Goal: Entertainment & Leisure: Consume media (video, audio)

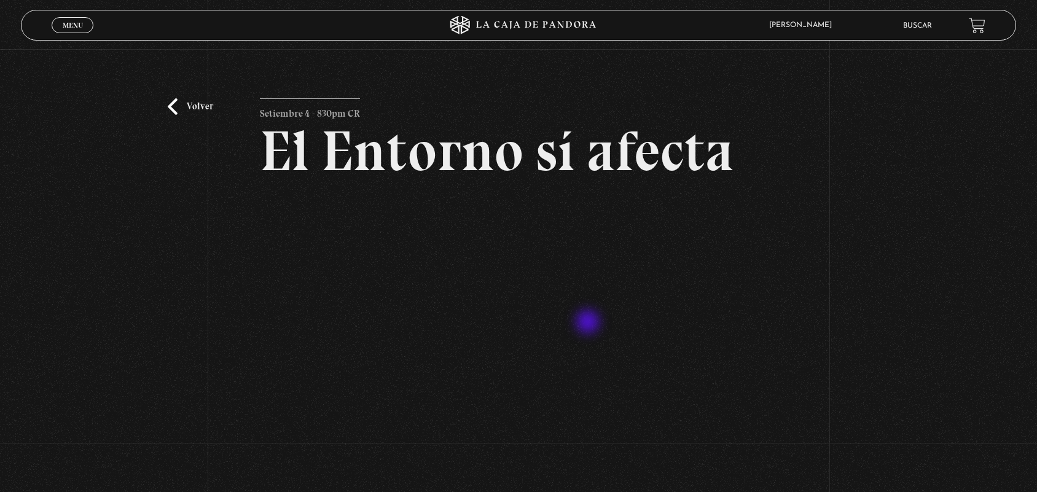
scroll to position [77, 0]
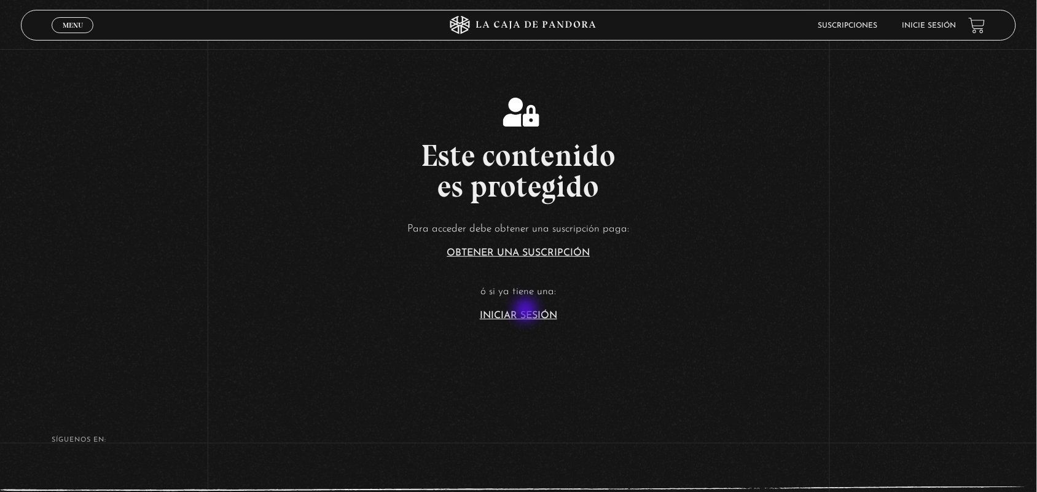
click at [527, 311] on link "Iniciar Sesión" at bounding box center [518, 316] width 77 height 10
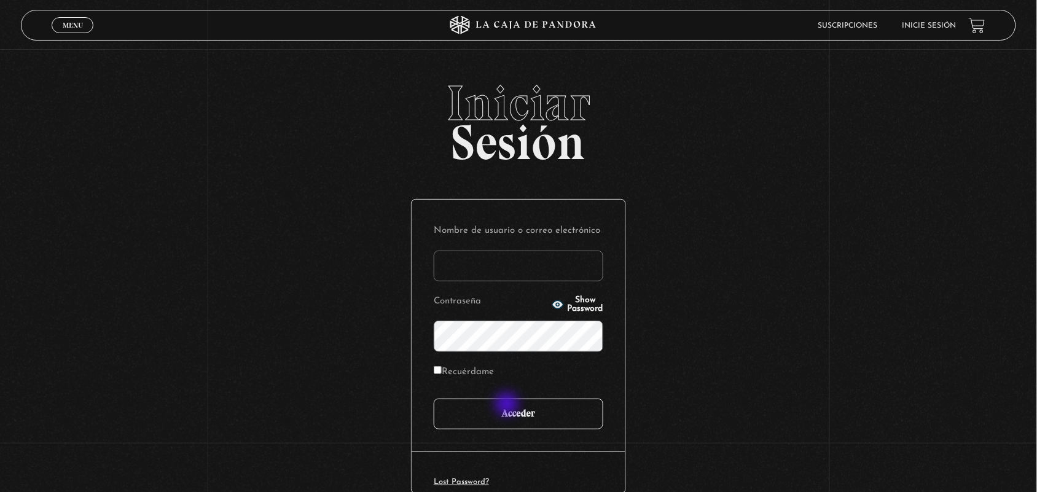
type input "ANGE-LU"
click at [508, 405] on input "Acceder" at bounding box center [519, 414] width 170 height 31
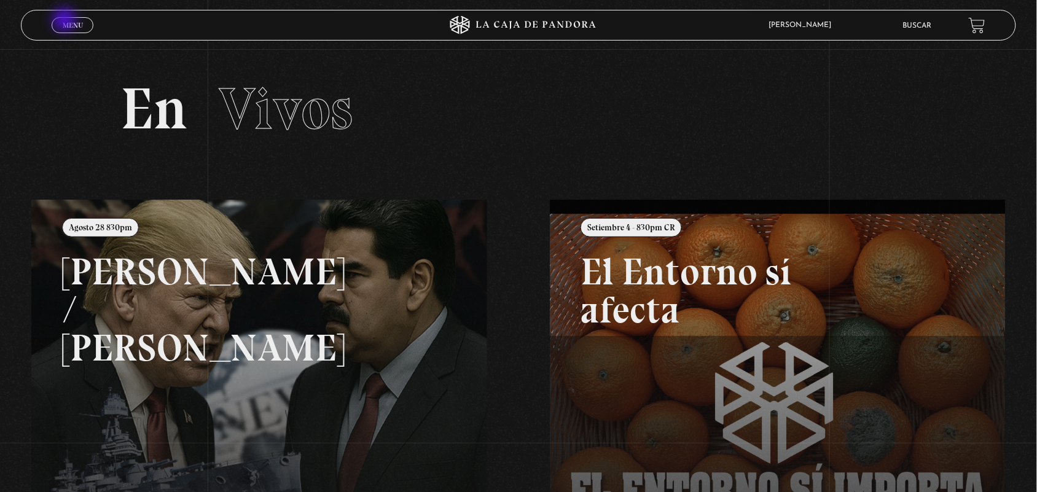
click at [66, 22] on span "Menu" at bounding box center [73, 25] width 20 height 7
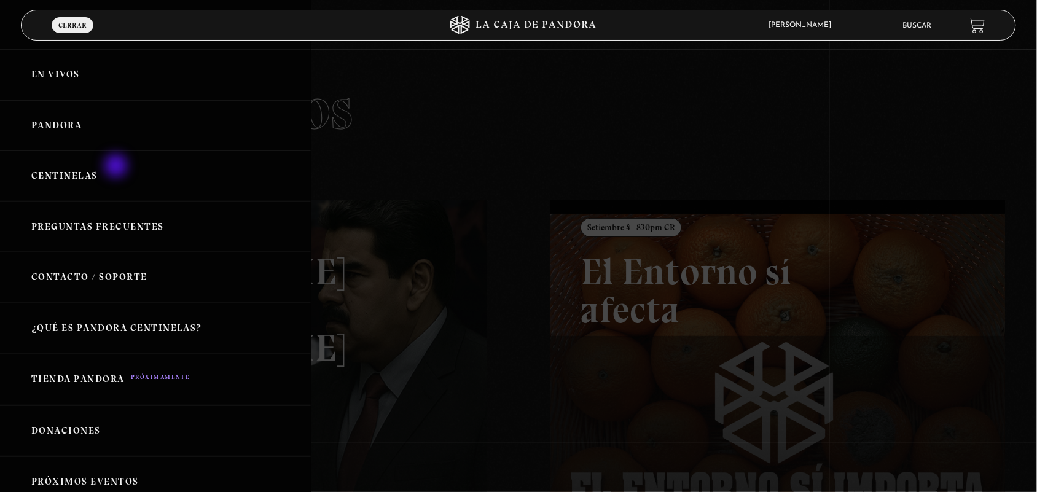
click at [117, 167] on link "Centinelas" at bounding box center [155, 176] width 311 height 51
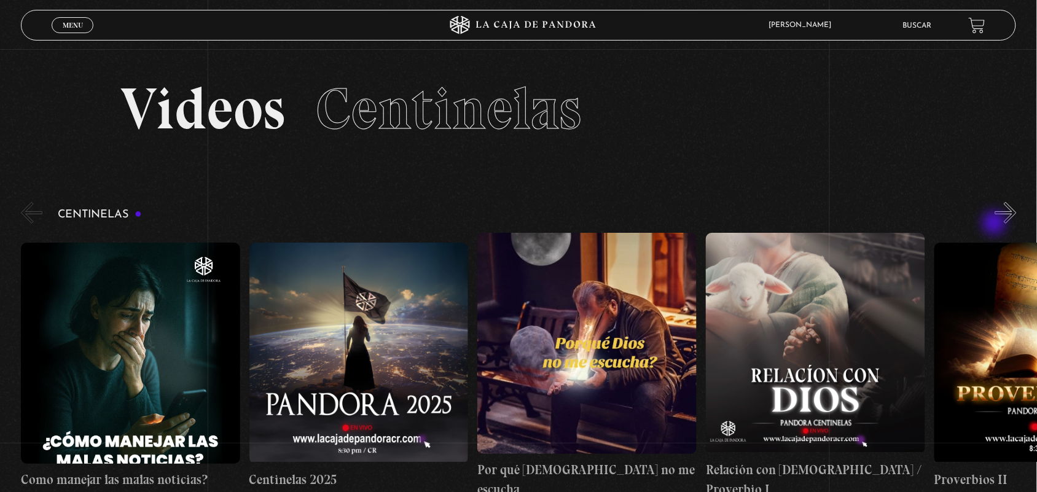
click at [996, 224] on div "Centinelas" at bounding box center [529, 349] width 1016 height 299
click at [1011, 218] on button "»" at bounding box center [1006, 213] width 22 height 22
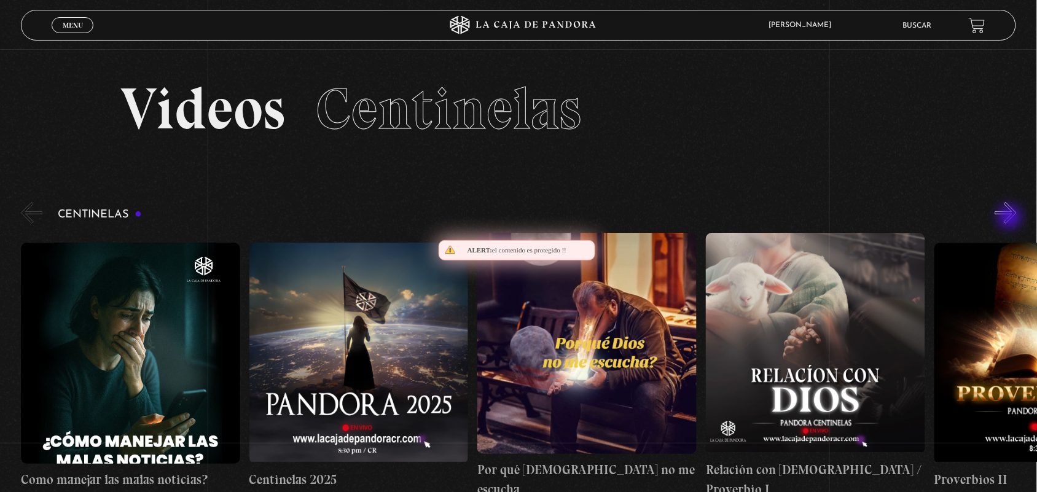
click at [1011, 218] on button "»" at bounding box center [1006, 213] width 22 height 22
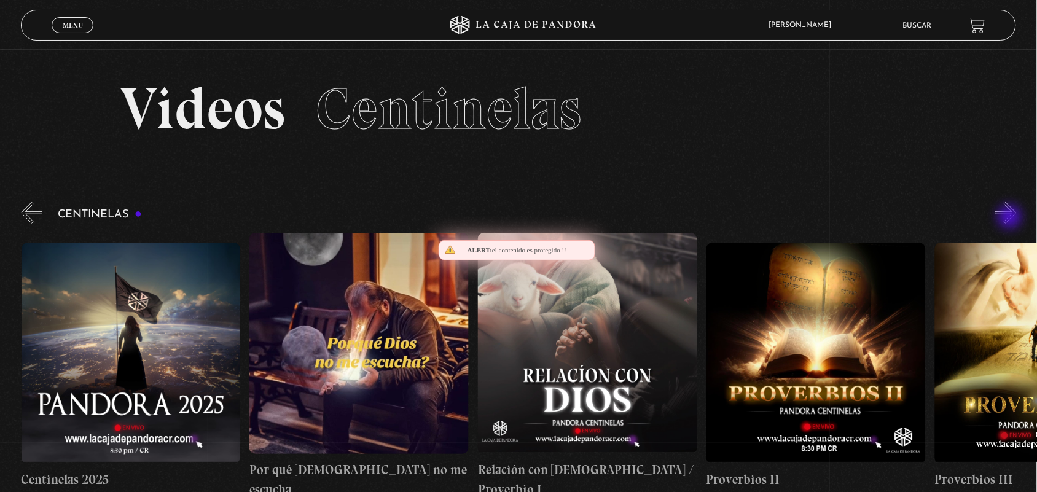
click at [1011, 218] on button "»" at bounding box center [1006, 213] width 22 height 22
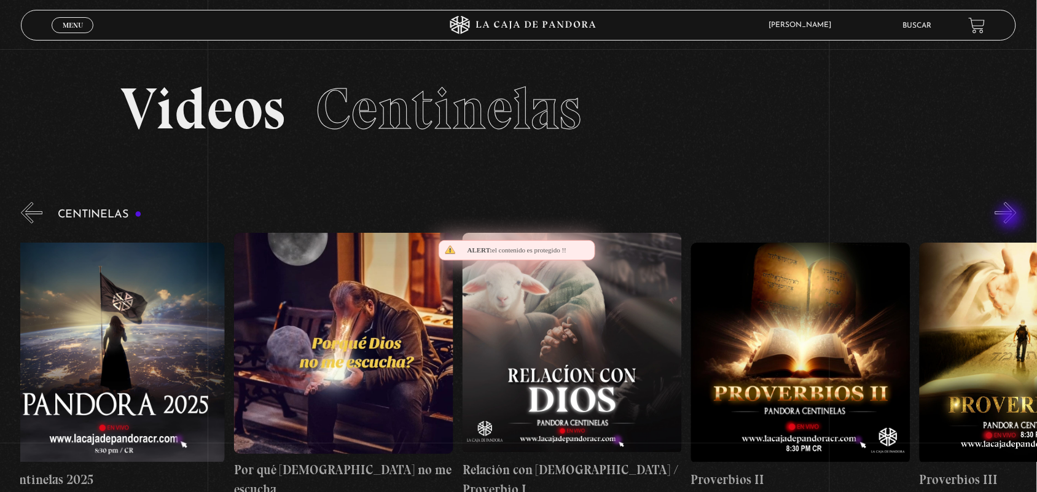
click at [1011, 218] on button "»" at bounding box center [1006, 213] width 22 height 22
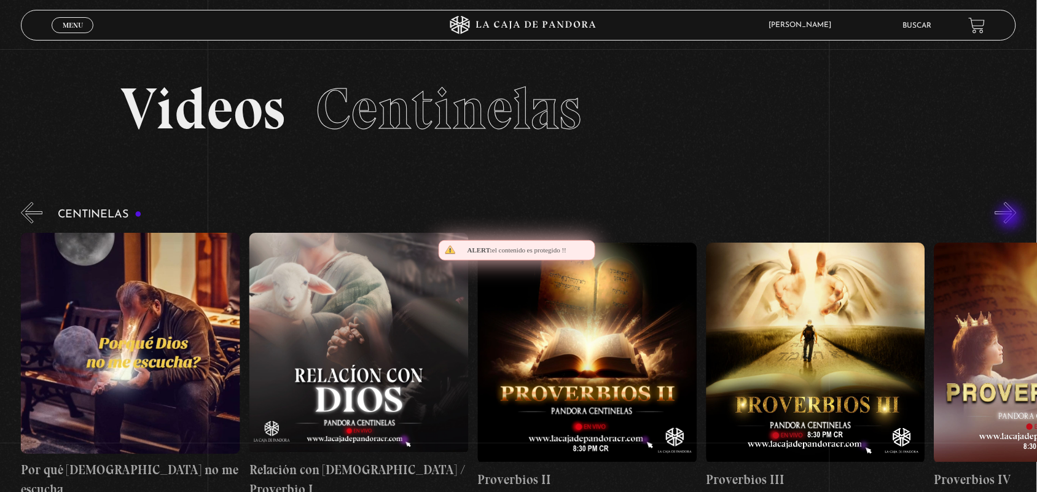
click at [1011, 218] on button "»" at bounding box center [1006, 213] width 22 height 22
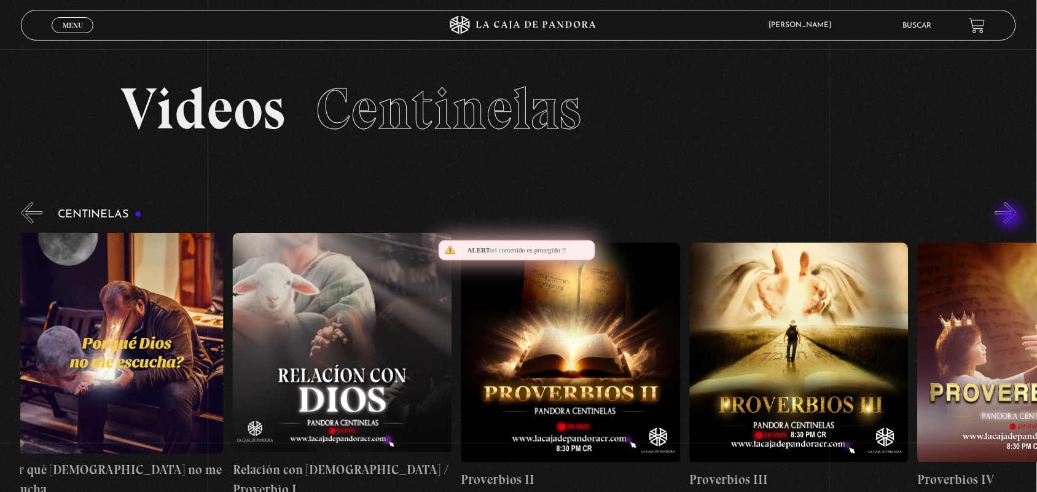
click at [1011, 218] on button "»" at bounding box center [1006, 213] width 22 height 22
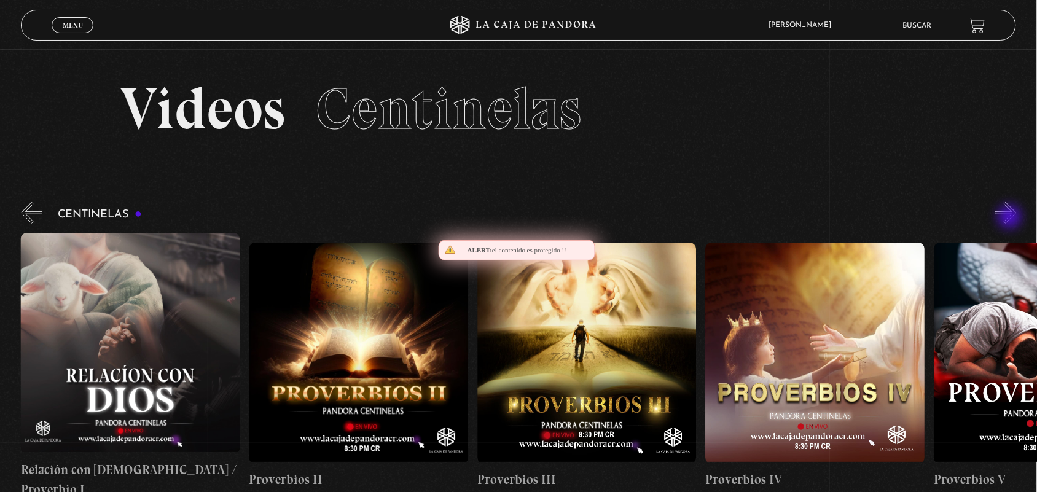
click at [1011, 218] on button "»" at bounding box center [1006, 213] width 22 height 22
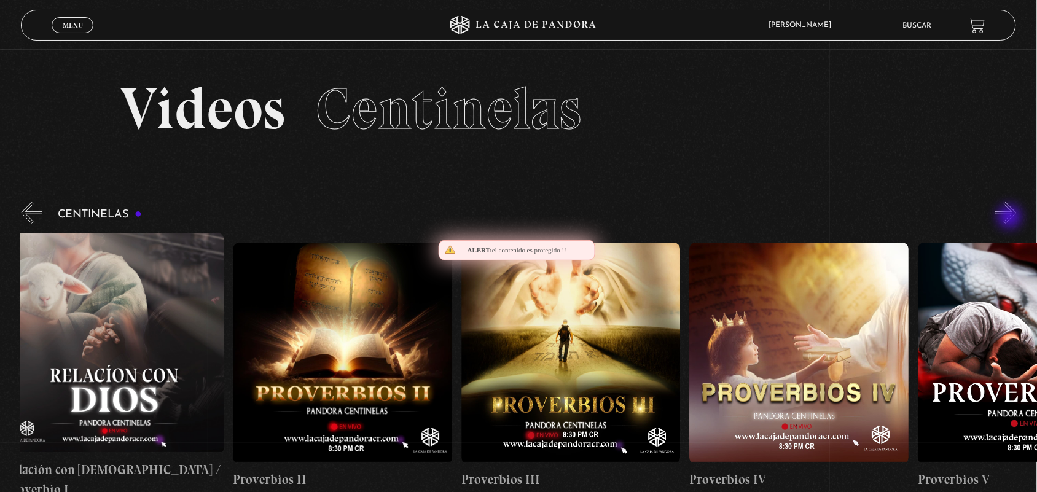
click at [1011, 218] on button "»" at bounding box center [1006, 213] width 22 height 22
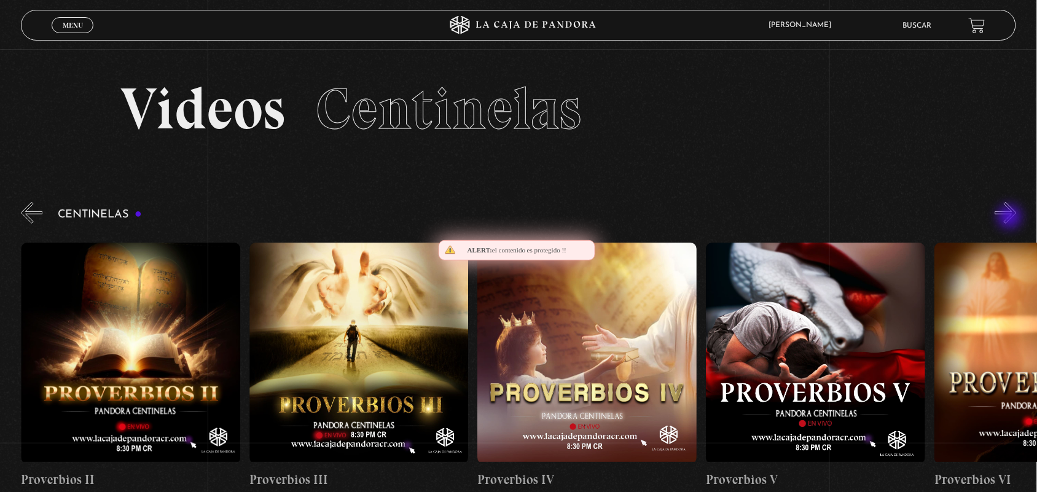
click at [1011, 218] on button "»" at bounding box center [1006, 213] width 22 height 22
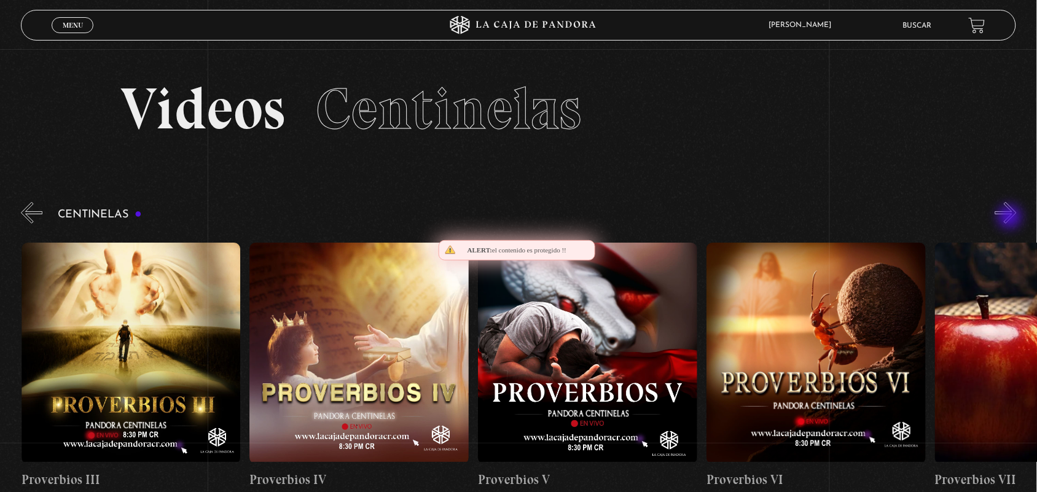
click at [1011, 218] on button "»" at bounding box center [1006, 213] width 22 height 22
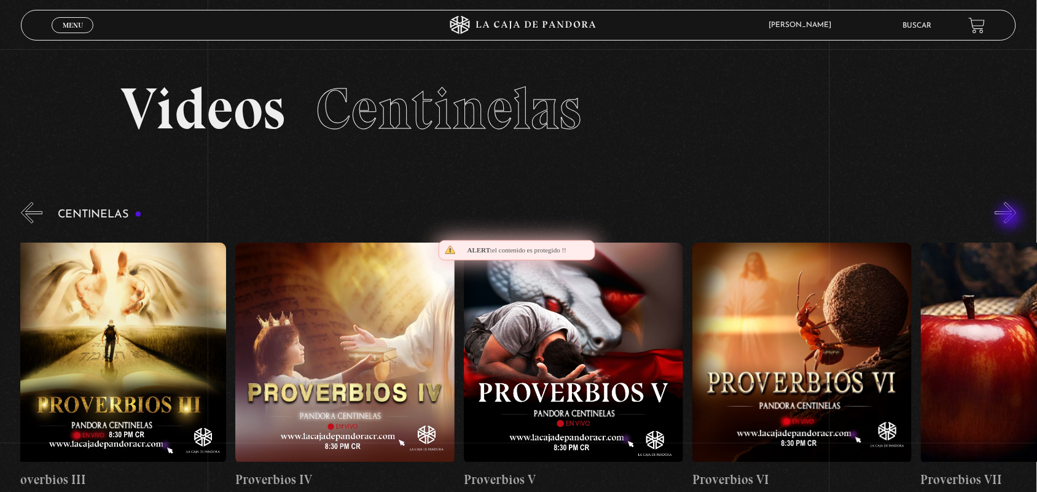
click at [1011, 218] on button "»" at bounding box center [1006, 213] width 22 height 22
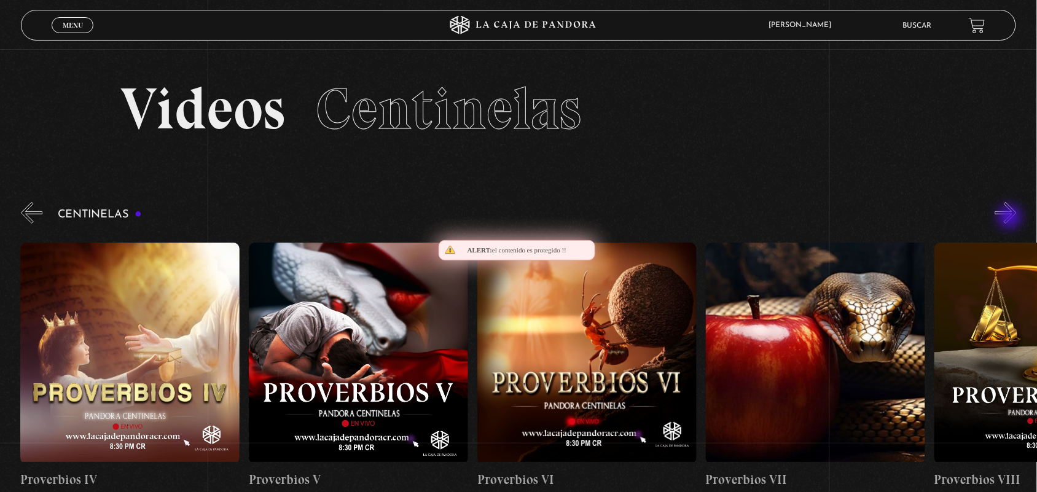
click at [1011, 218] on button "»" at bounding box center [1006, 213] width 22 height 22
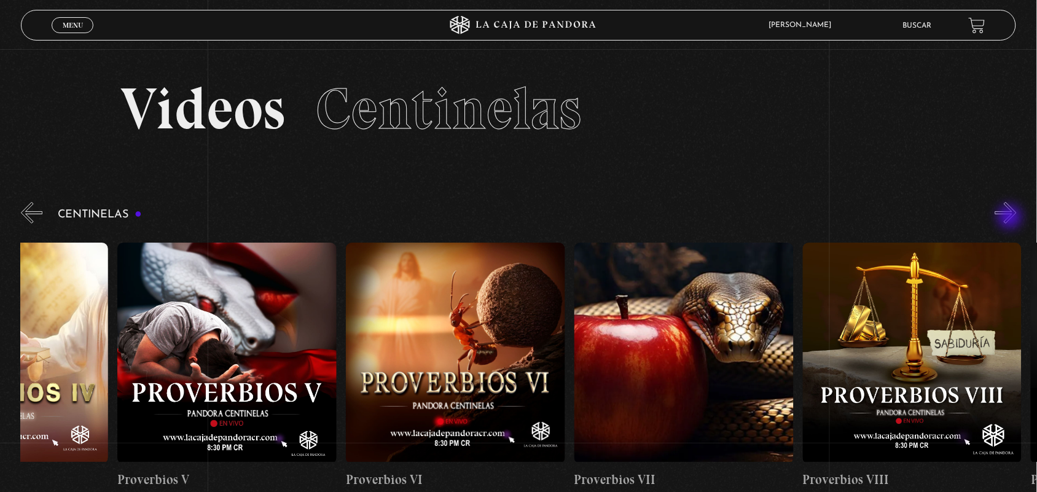
click at [1011, 218] on button "»" at bounding box center [1006, 213] width 22 height 22
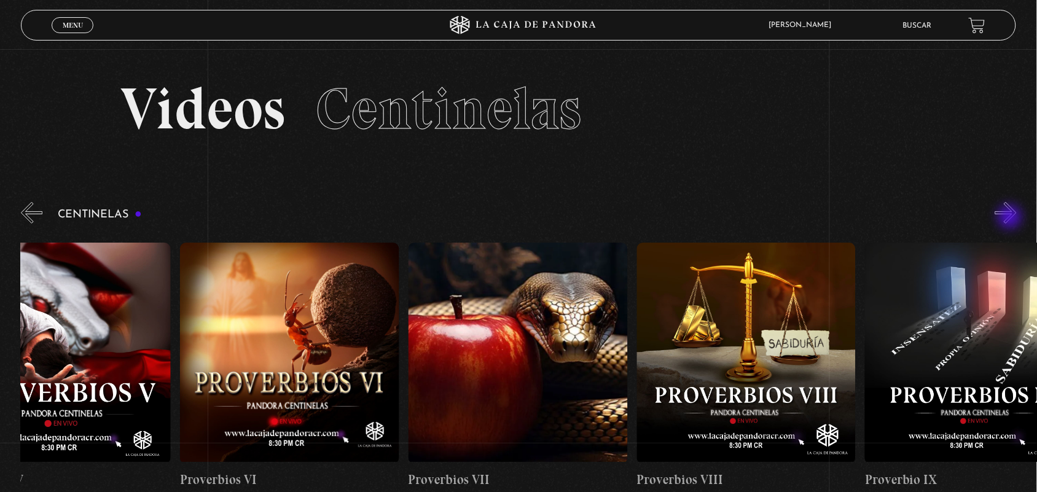
click at [1011, 218] on button "»" at bounding box center [1006, 213] width 22 height 22
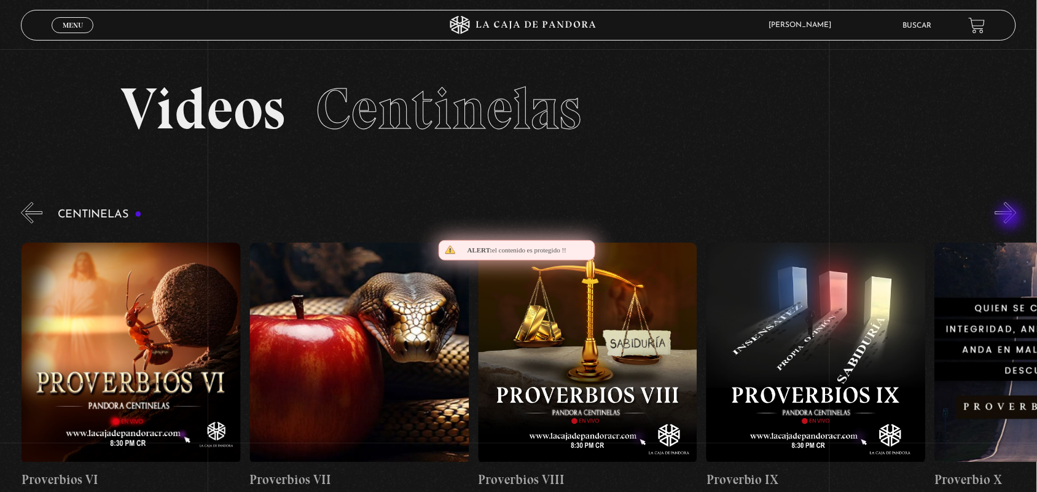
click at [1011, 218] on button "»" at bounding box center [1006, 213] width 22 height 22
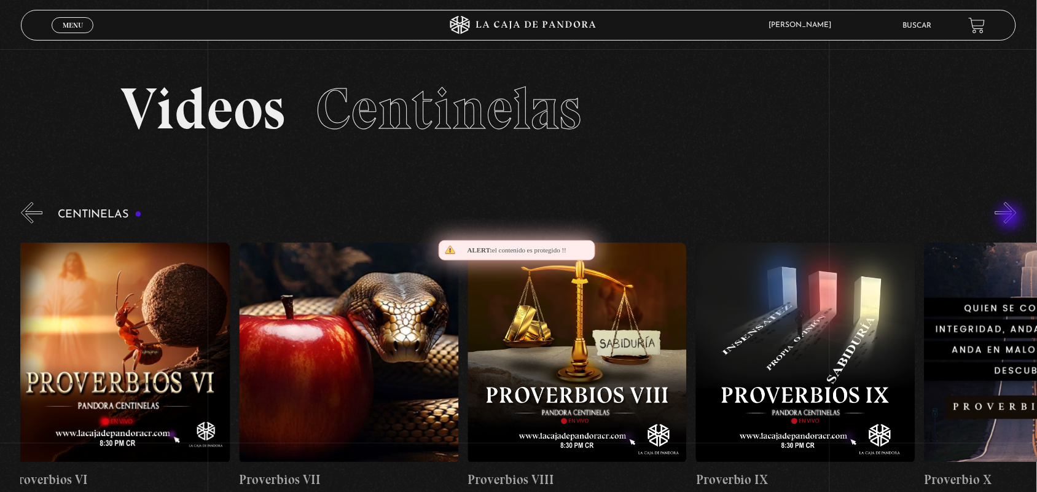
click at [1011, 218] on button "»" at bounding box center [1006, 213] width 22 height 22
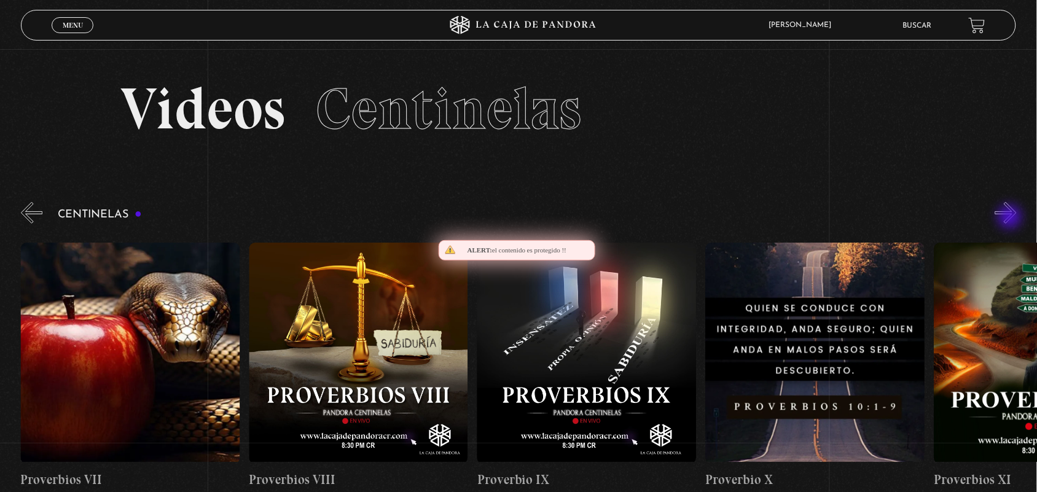
click at [1011, 218] on button "»" at bounding box center [1006, 213] width 22 height 22
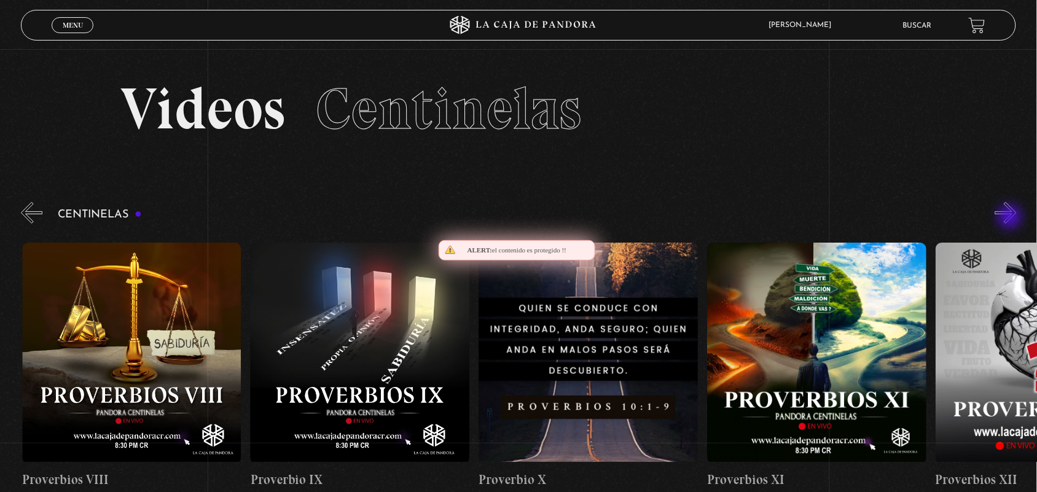
scroll to position [0, 2284]
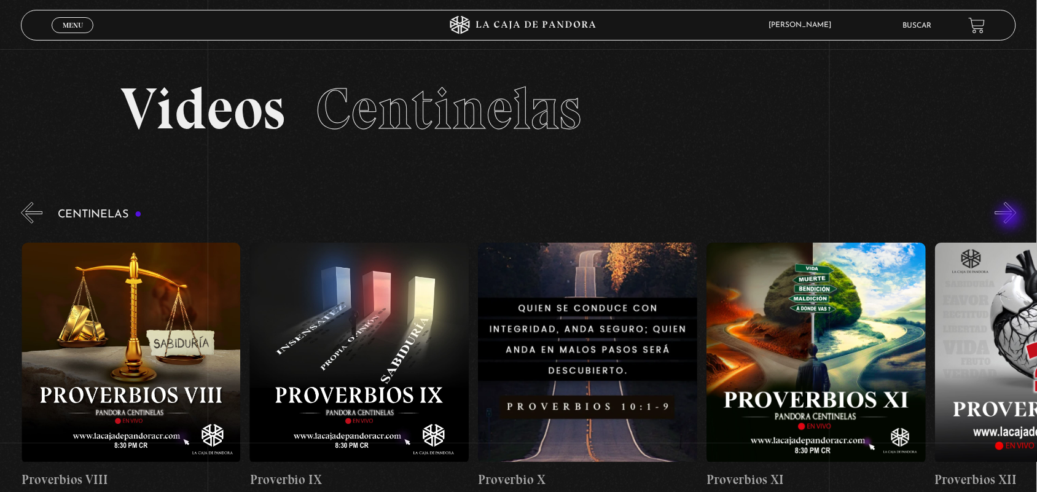
click at [1011, 218] on button "»" at bounding box center [1006, 213] width 22 height 22
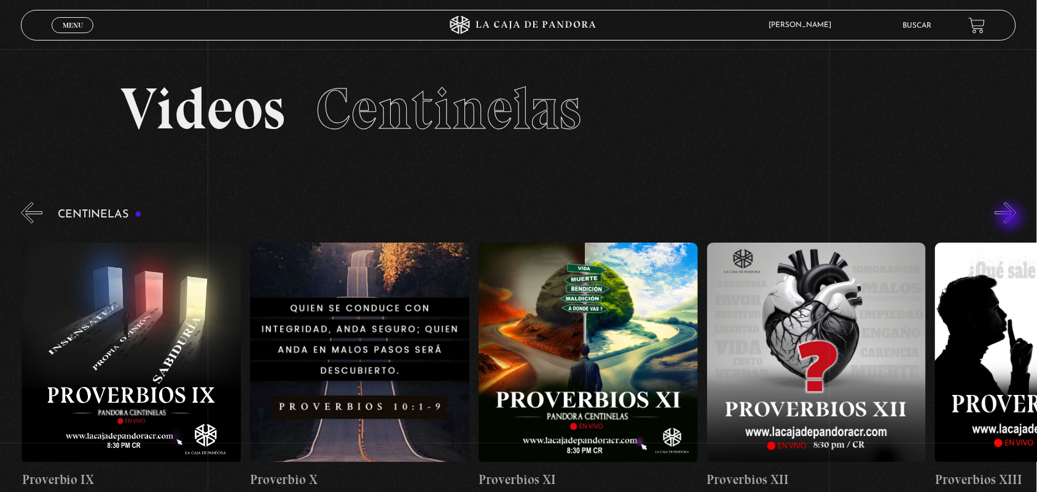
click at [1011, 218] on button "»" at bounding box center [1006, 213] width 22 height 22
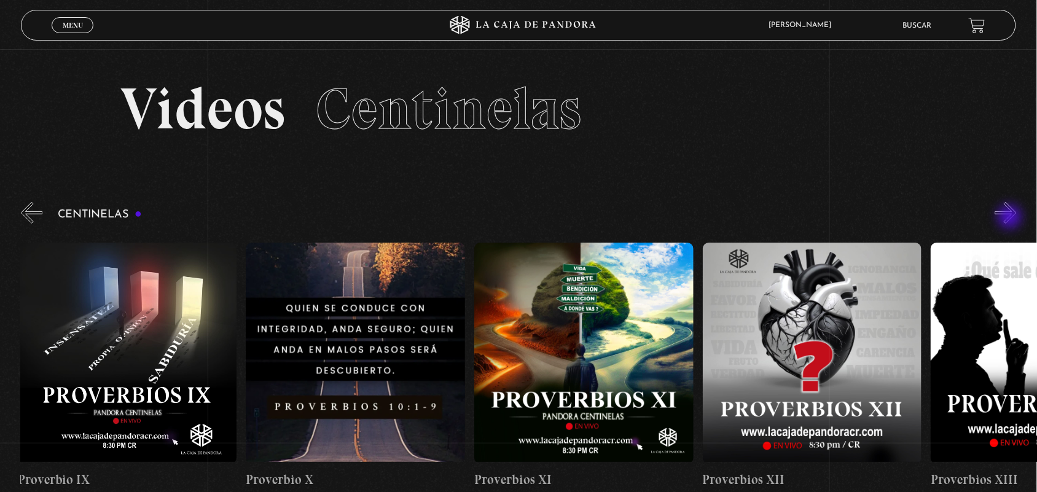
click at [1011, 218] on button "»" at bounding box center [1006, 213] width 22 height 22
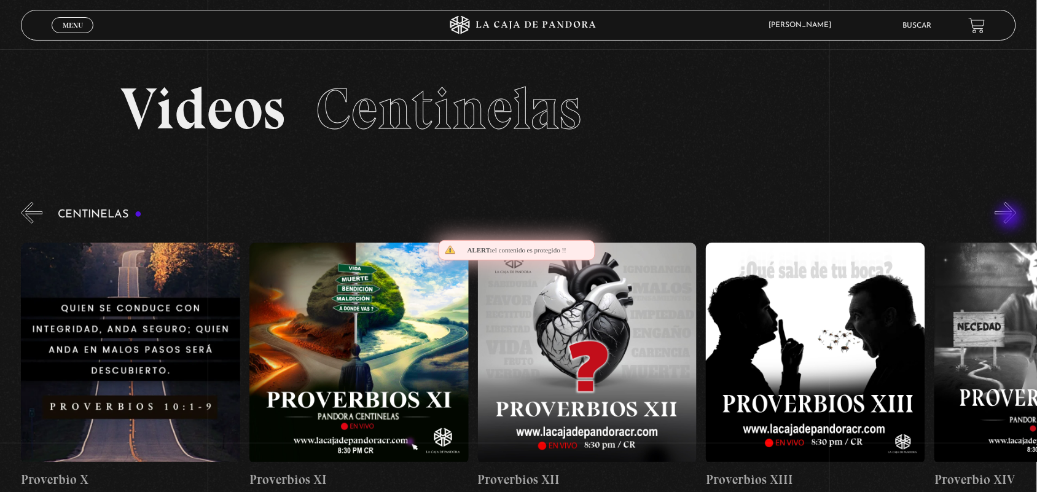
click at [1011, 218] on button "»" at bounding box center [1006, 213] width 22 height 22
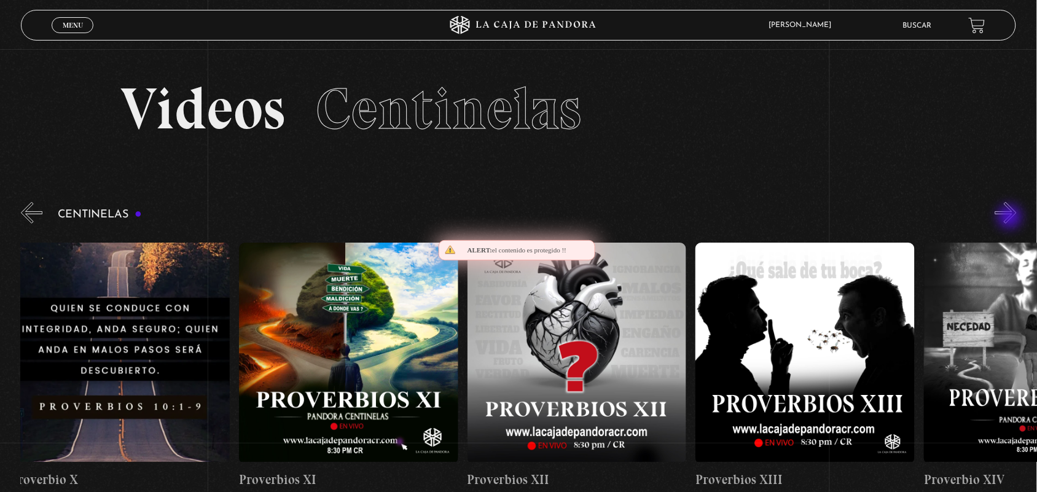
click at [1011, 218] on button "»" at bounding box center [1006, 213] width 22 height 22
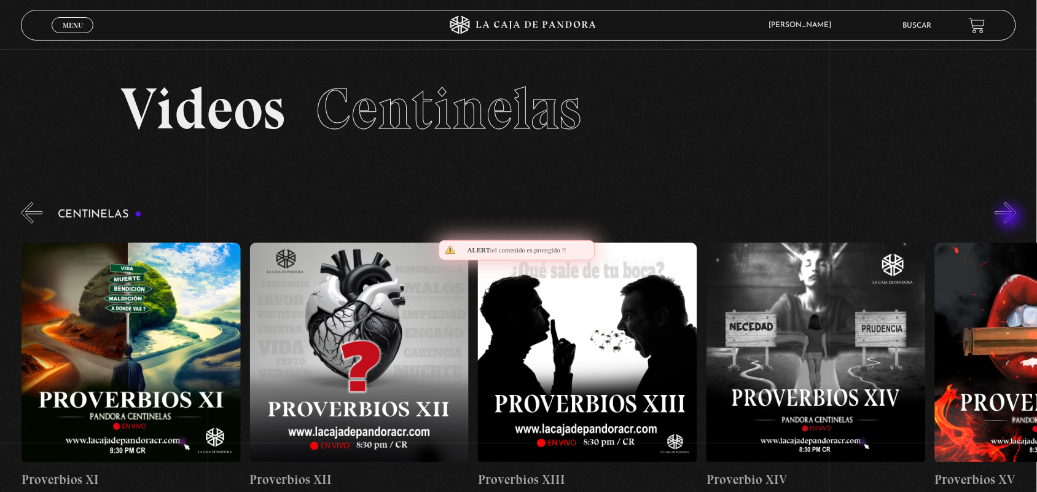
click at [1011, 218] on button "»" at bounding box center [1006, 213] width 22 height 22
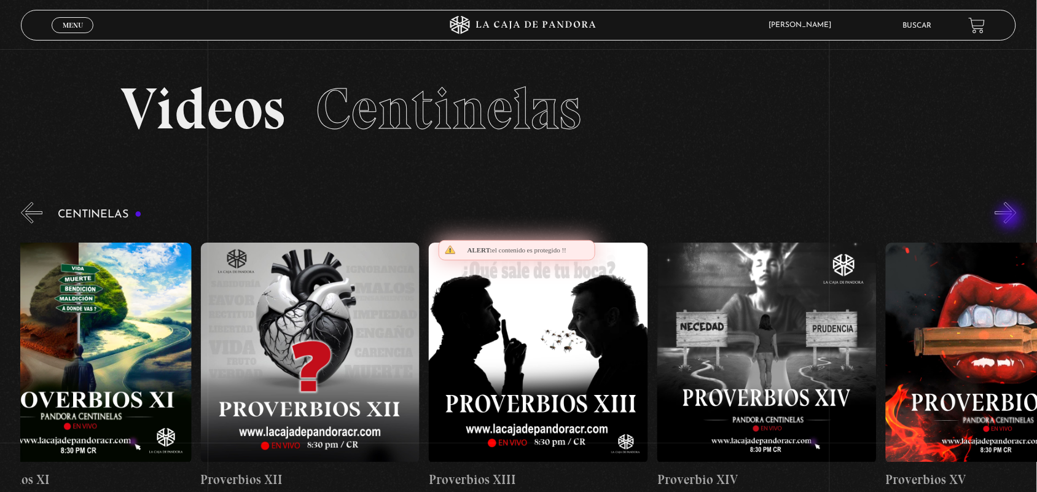
click at [1011, 218] on button "»" at bounding box center [1006, 213] width 22 height 22
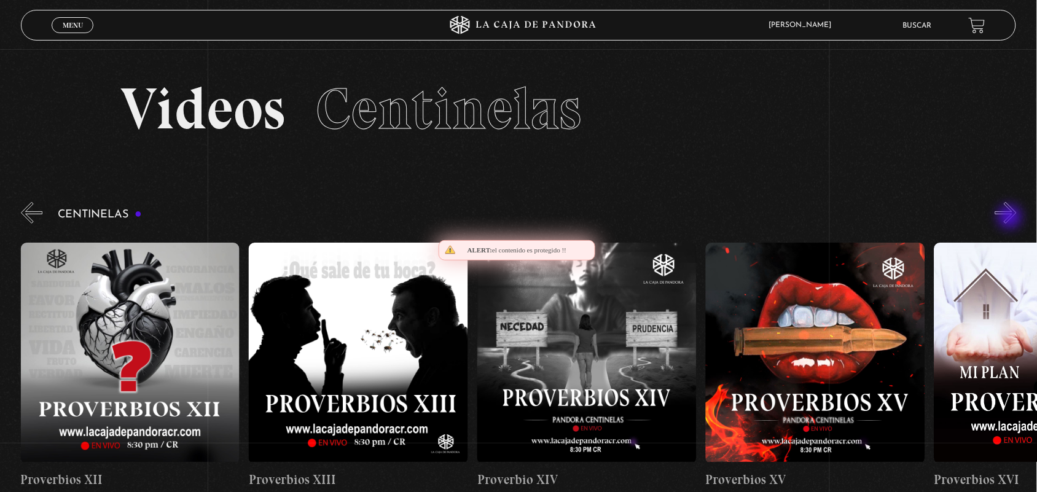
click at [1011, 218] on button "»" at bounding box center [1006, 213] width 22 height 22
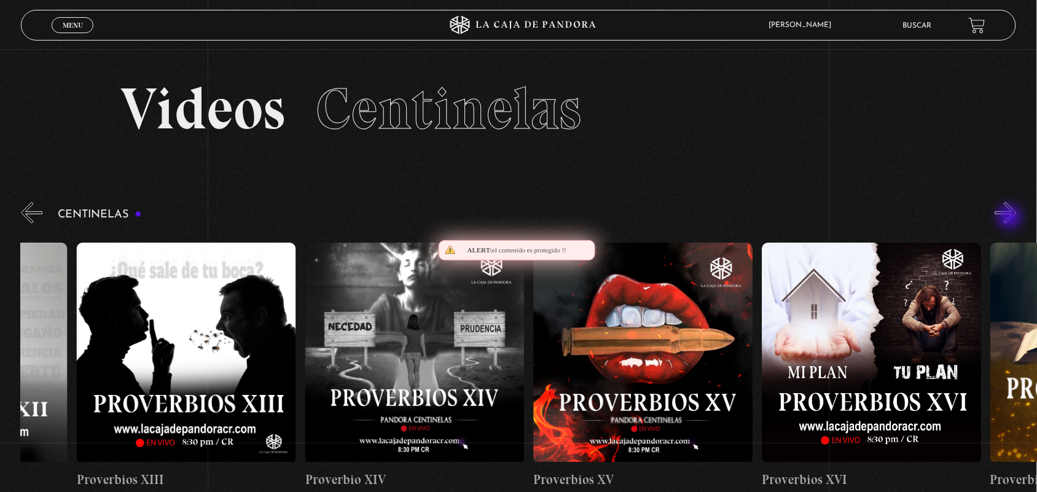
click at [1011, 218] on button "»" at bounding box center [1006, 213] width 22 height 22
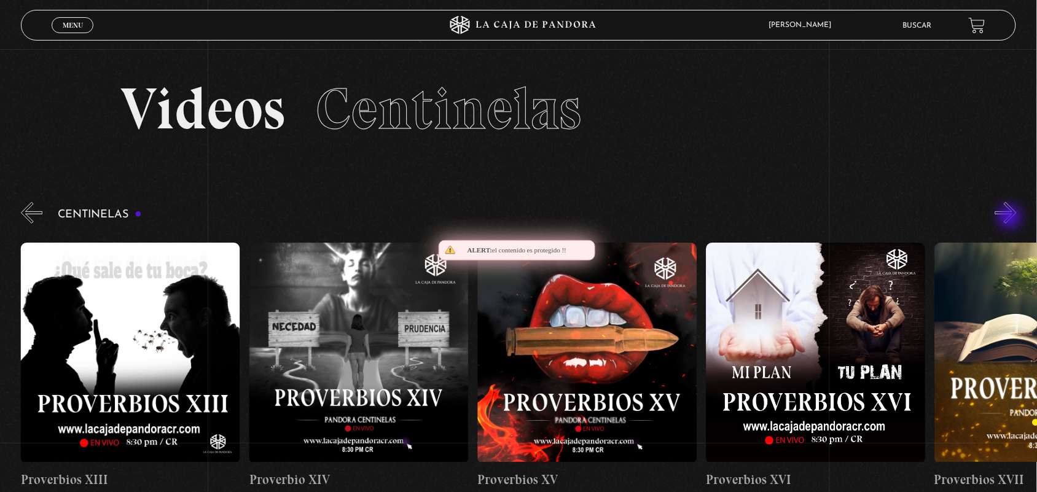
scroll to position [0, 3654]
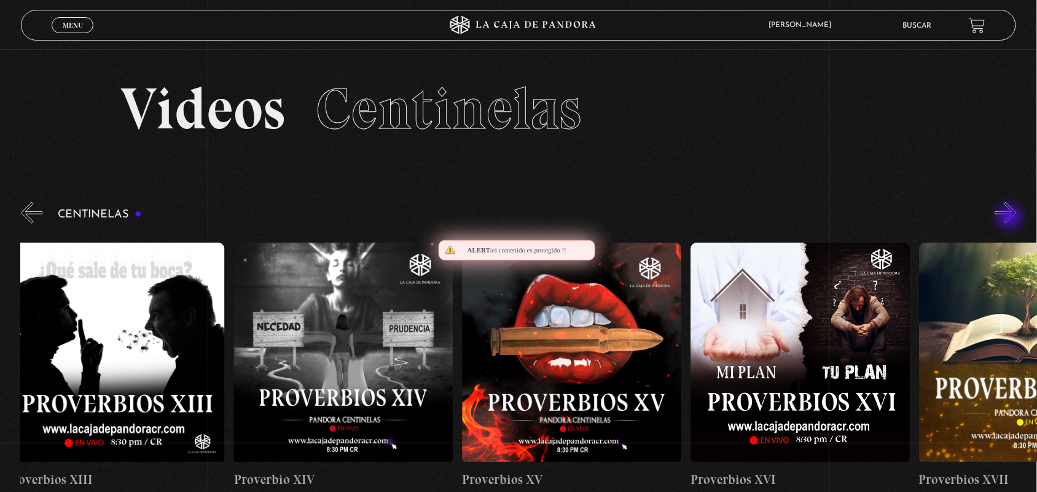
click at [1011, 218] on button "»" at bounding box center [1006, 213] width 22 height 22
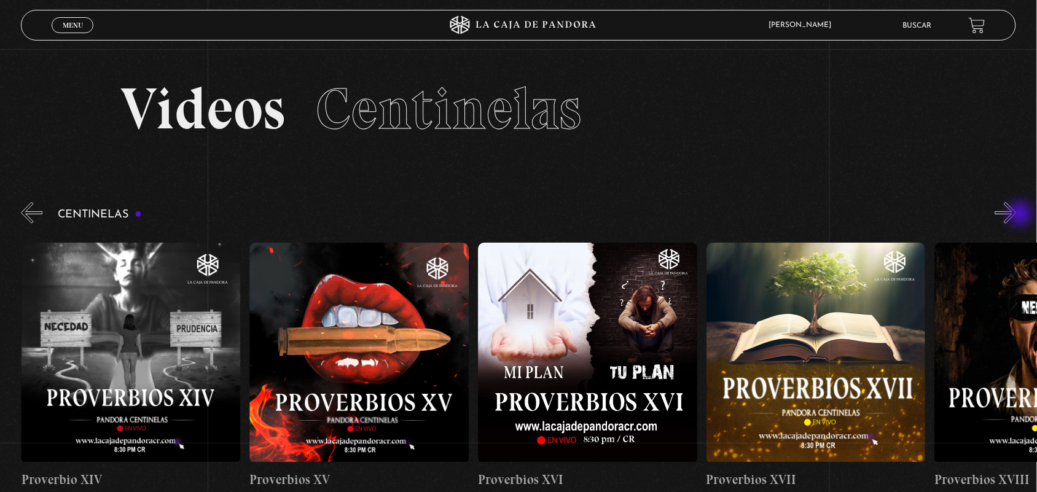
drag, startPoint x: 1022, startPoint y: 215, endPoint x: 1017, endPoint y: 209, distance: 7.0
click at [1017, 209] on button "»" at bounding box center [1006, 213] width 22 height 22
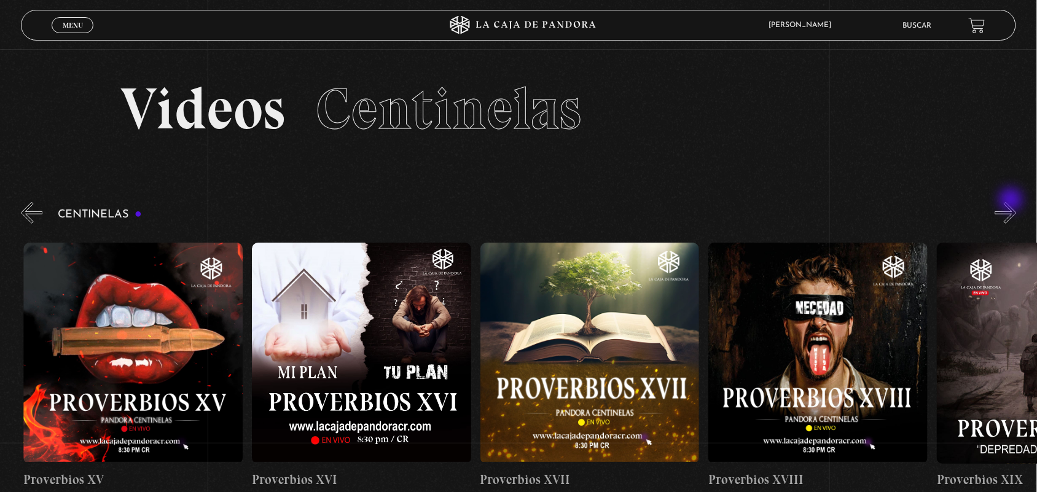
click at [1012, 202] on button "»" at bounding box center [1006, 213] width 22 height 22
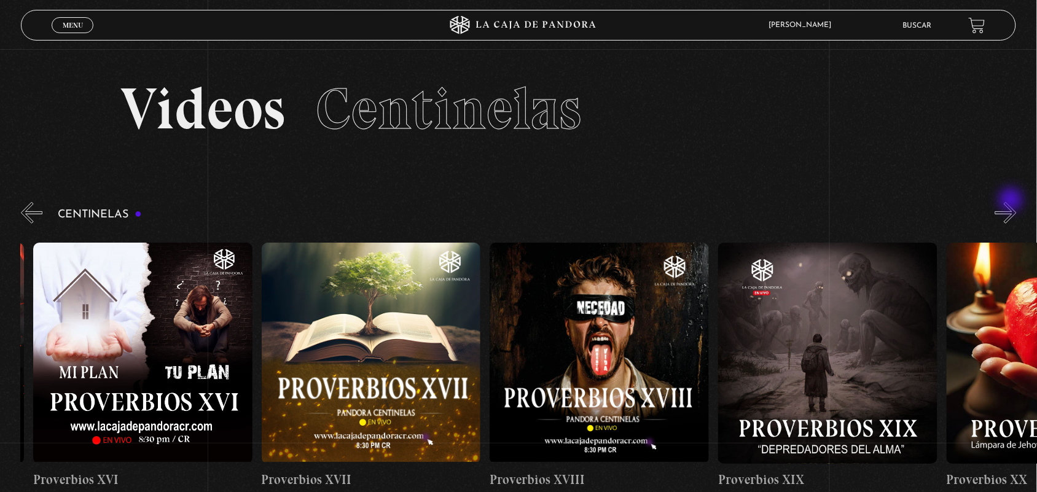
click at [1012, 202] on button "»" at bounding box center [1006, 213] width 22 height 22
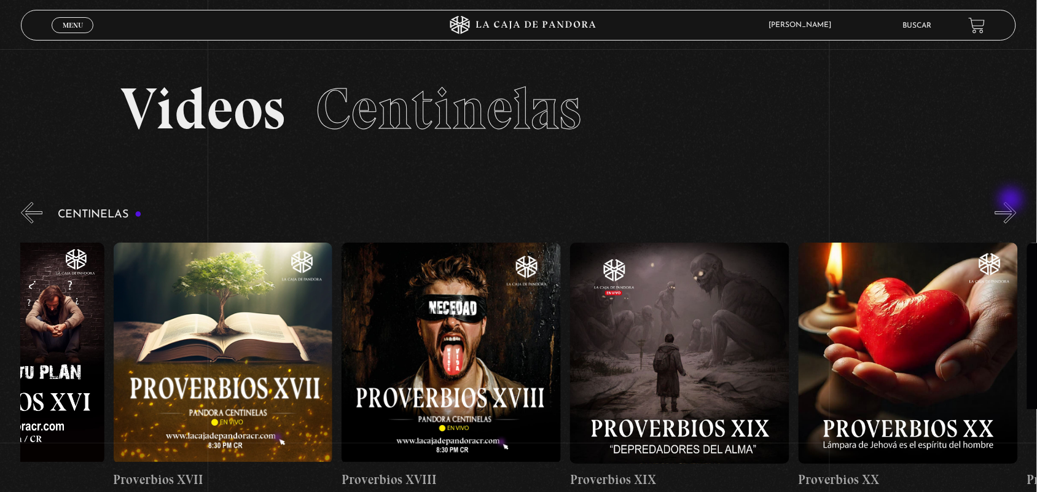
click at [1012, 202] on button "»" at bounding box center [1006, 213] width 22 height 22
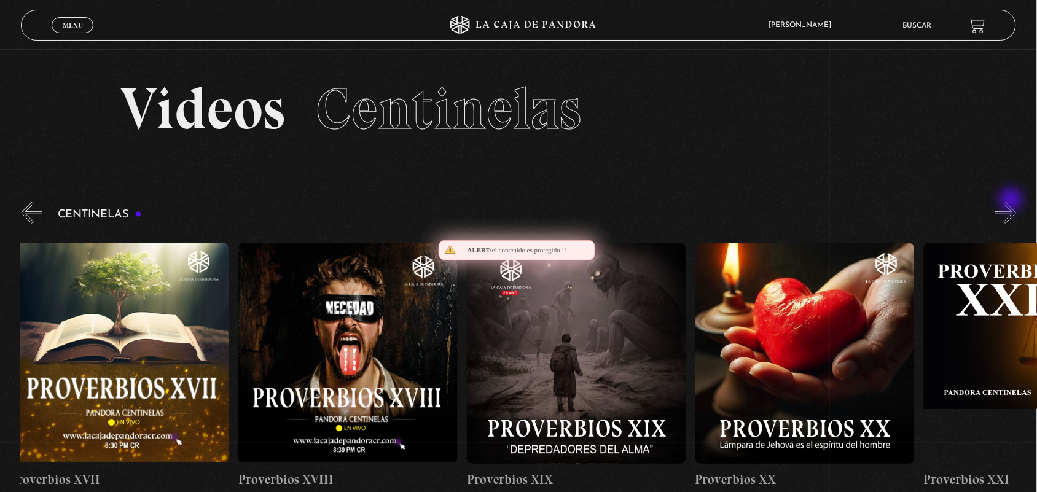
click at [1012, 202] on button "»" at bounding box center [1006, 213] width 22 height 22
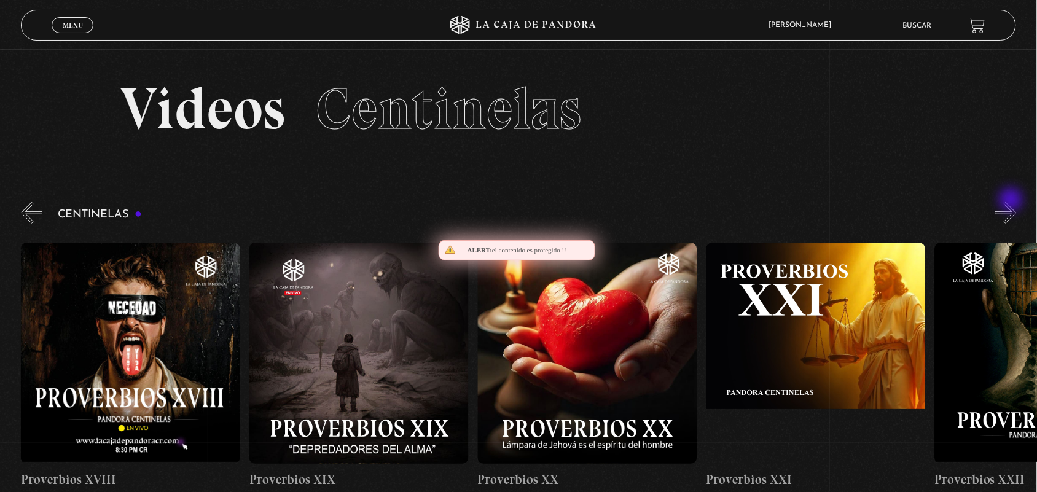
click at [1012, 202] on button "»" at bounding box center [1006, 213] width 22 height 22
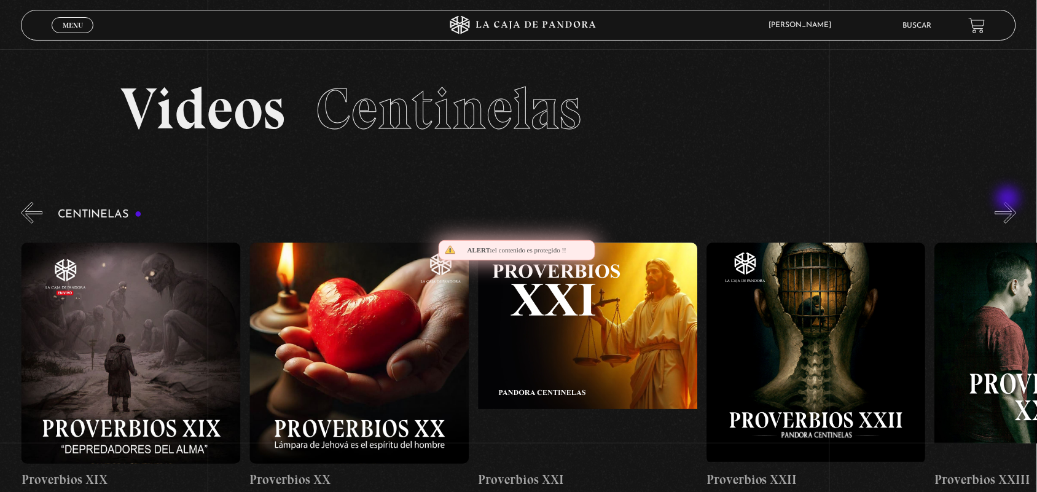
click at [1009, 200] on div "Centinelas" at bounding box center [529, 349] width 1016 height 299
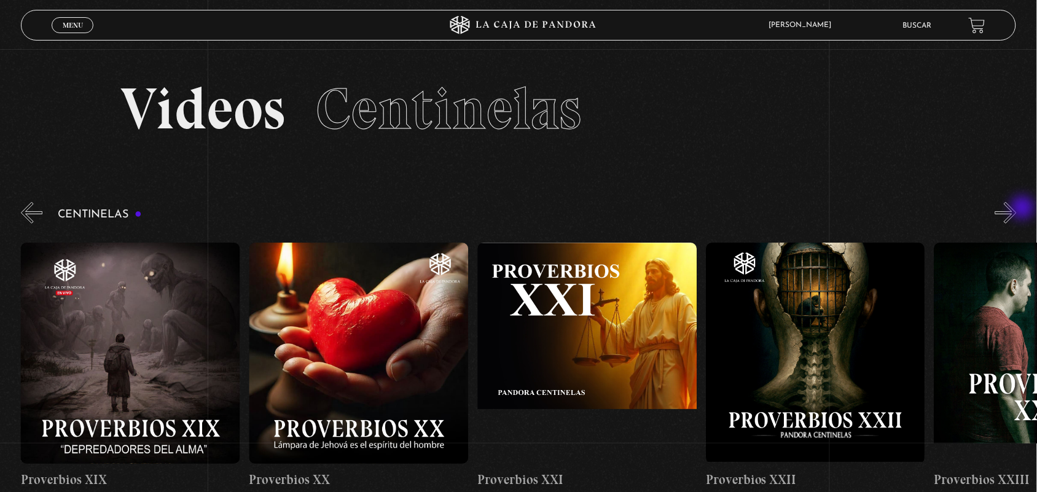
click at [1017, 210] on button "»" at bounding box center [1006, 213] width 22 height 22
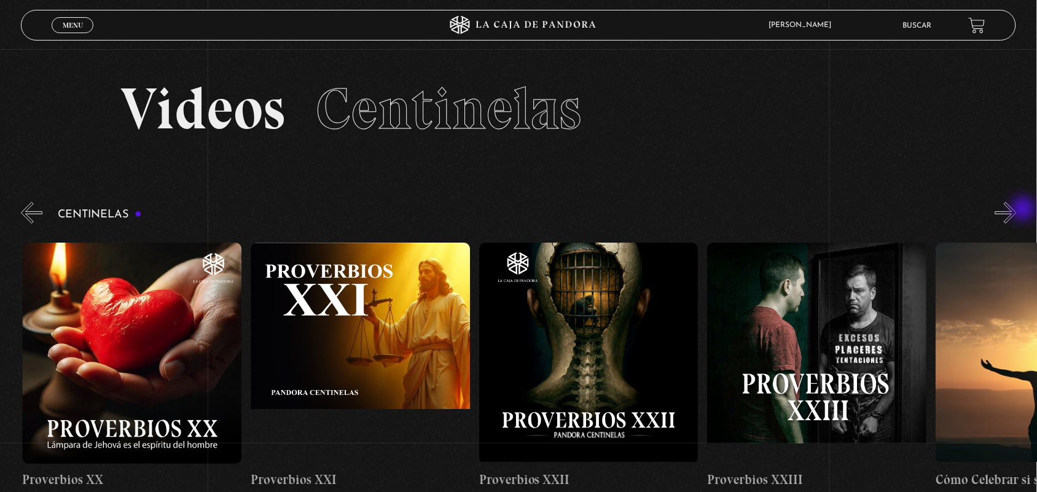
click at [1017, 210] on button "»" at bounding box center [1006, 213] width 22 height 22
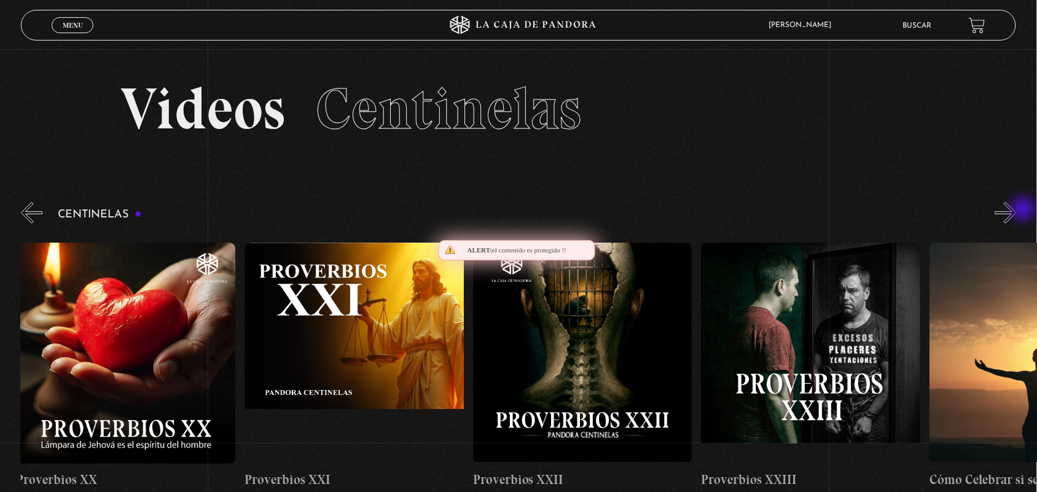
click at [1017, 210] on button "»" at bounding box center [1006, 213] width 22 height 22
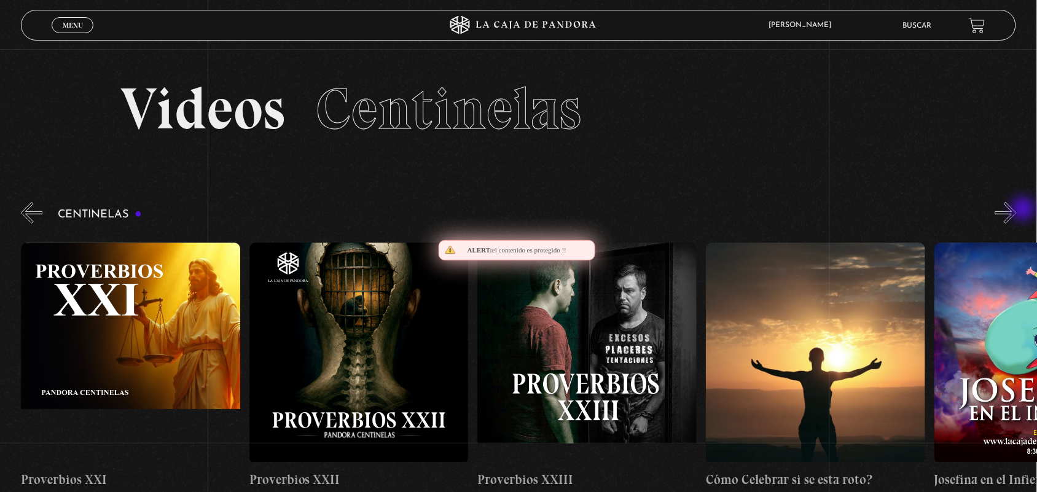
click at [1017, 210] on button "»" at bounding box center [1006, 213] width 22 height 22
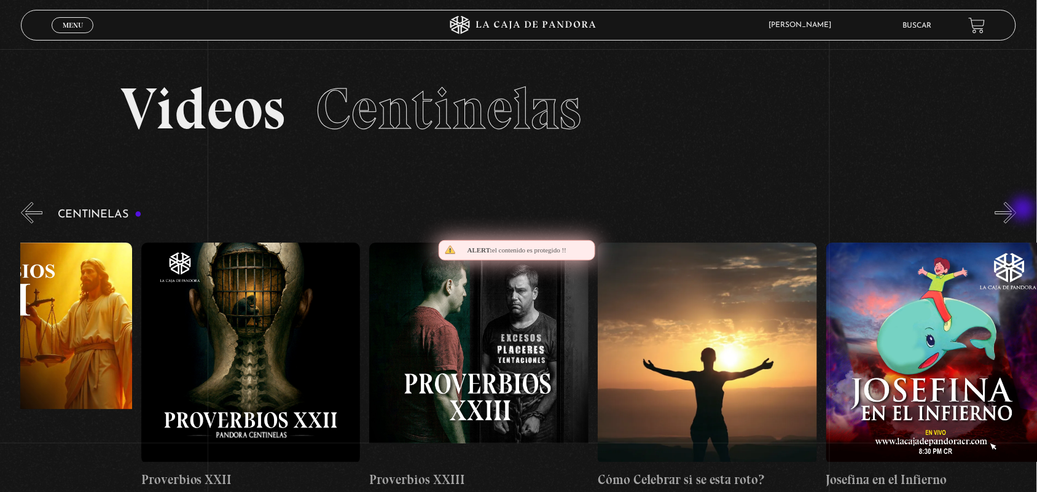
click at [1017, 210] on button "»" at bounding box center [1006, 213] width 22 height 22
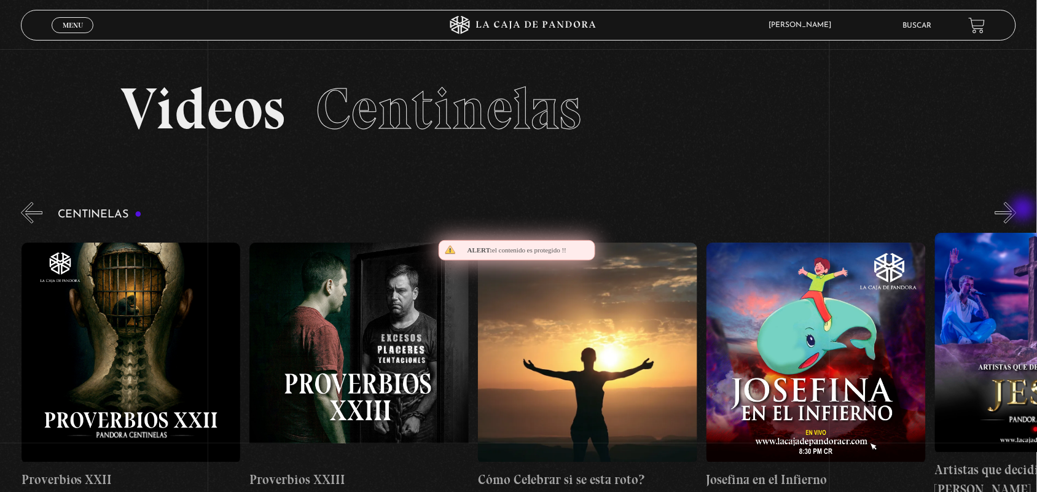
click at [1017, 210] on button "»" at bounding box center [1006, 213] width 22 height 22
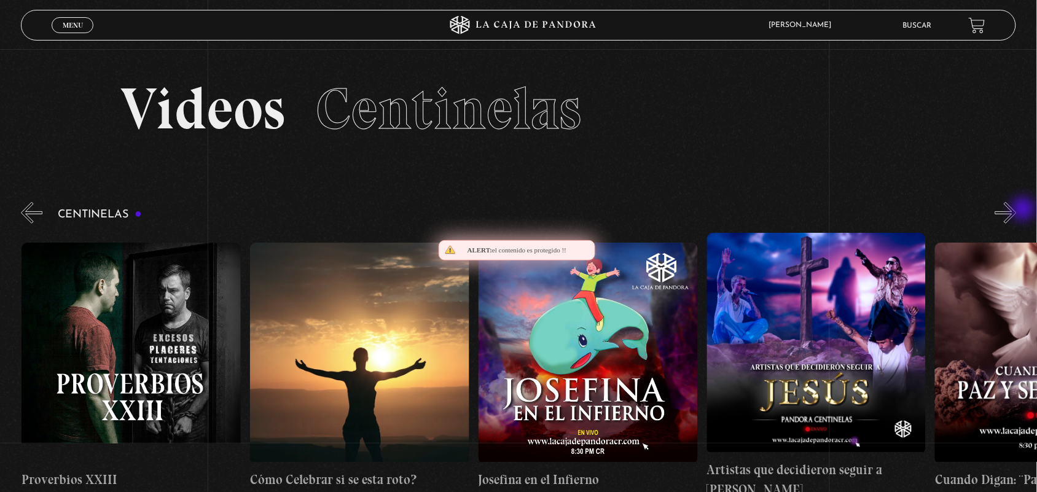
scroll to position [0, 5710]
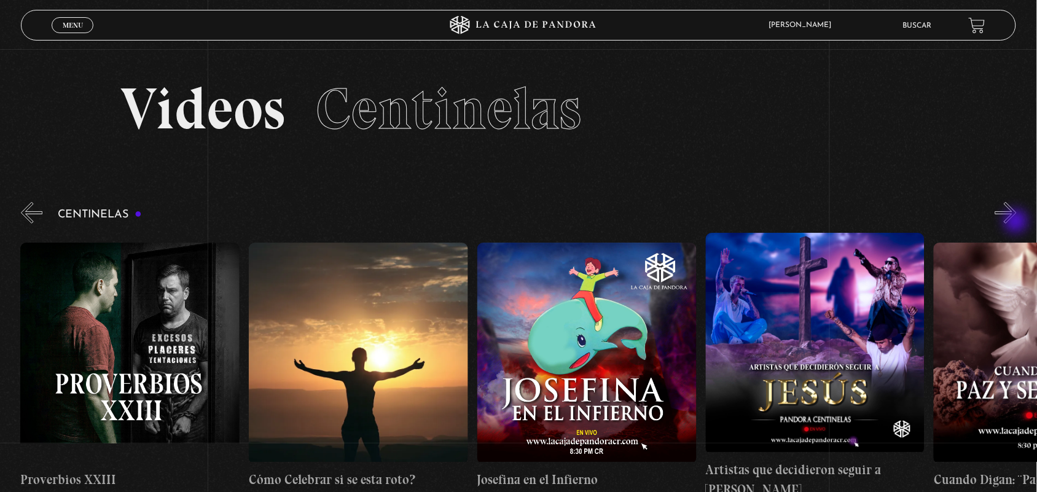
click at [1017, 222] on button "»" at bounding box center [1006, 213] width 22 height 22
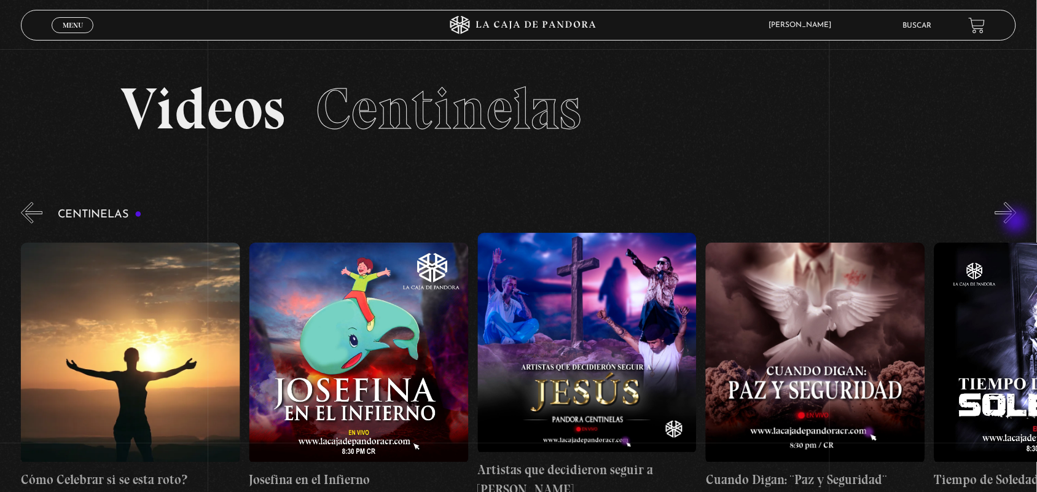
click at [1017, 222] on button "»" at bounding box center [1006, 213] width 22 height 22
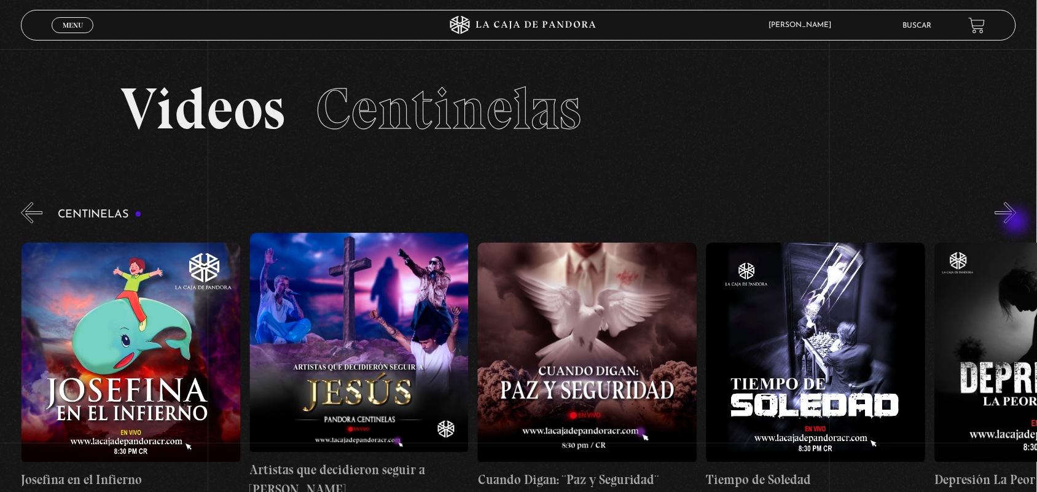
click at [1017, 222] on button "»" at bounding box center [1006, 213] width 22 height 22
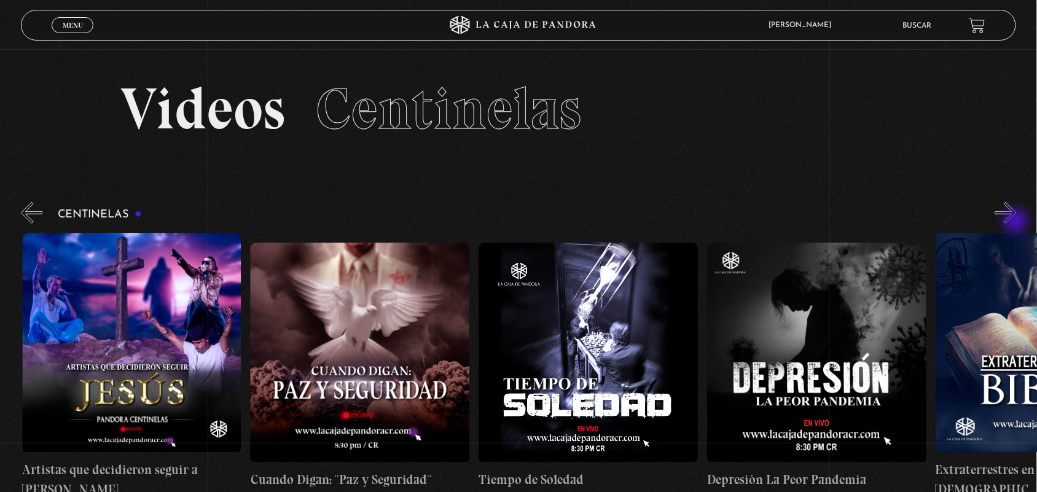
click at [1017, 222] on button "»" at bounding box center [1006, 213] width 22 height 22
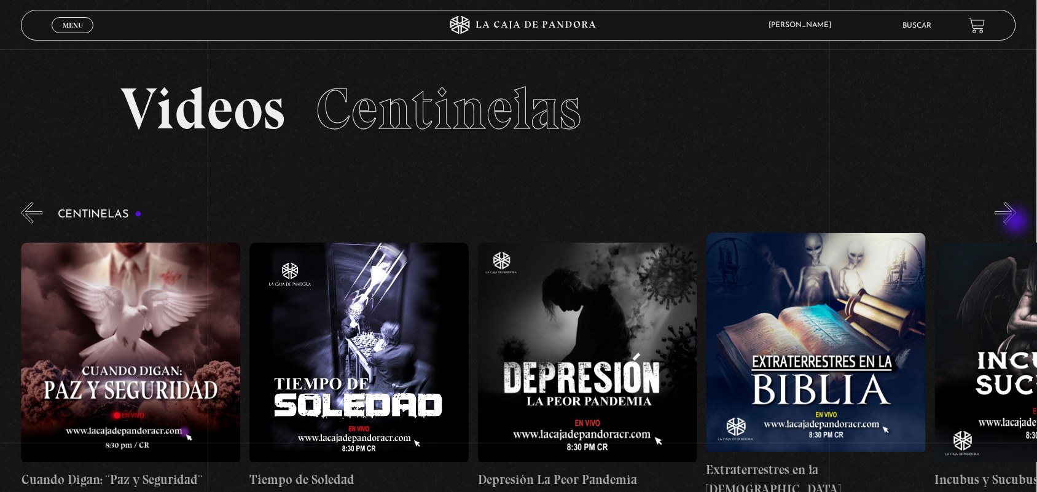
click at [1017, 222] on button "»" at bounding box center [1006, 213] width 22 height 22
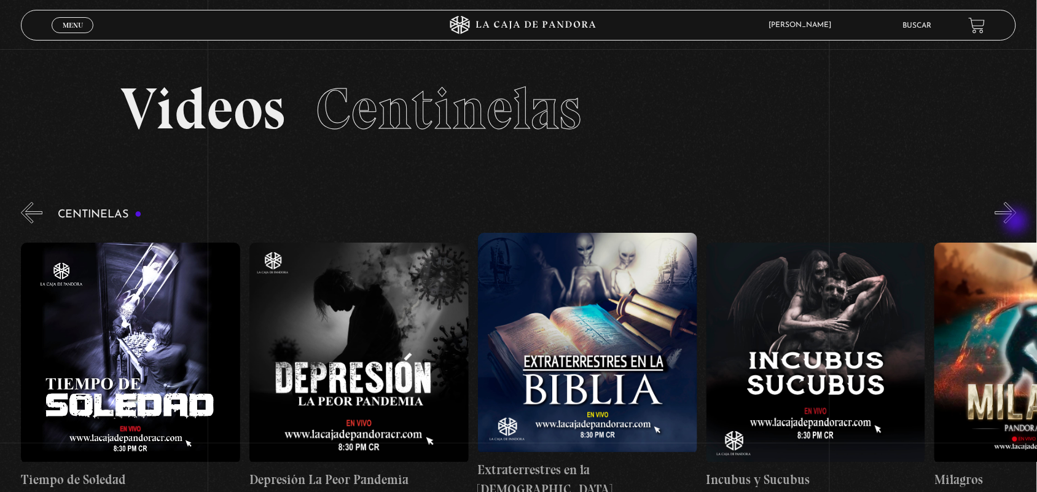
click at [1017, 222] on button "»" at bounding box center [1006, 213] width 22 height 22
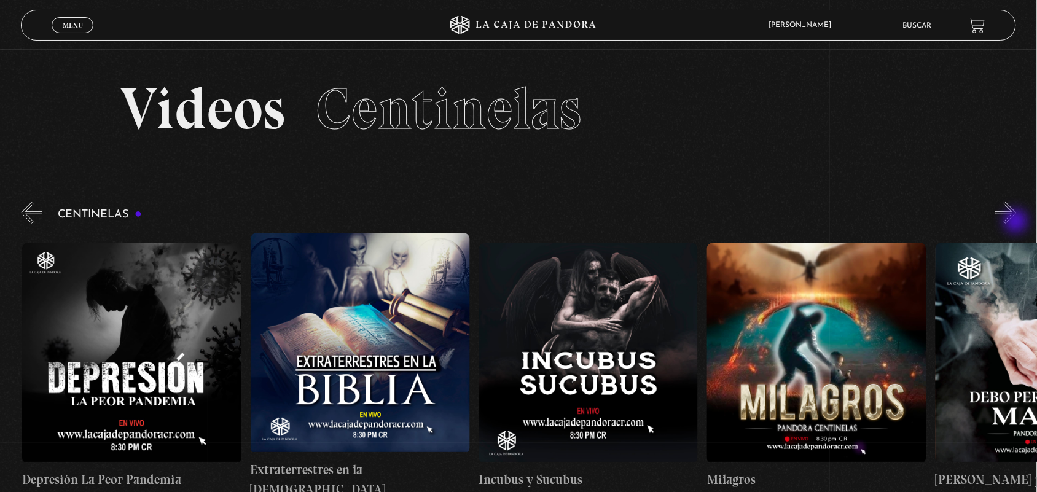
click at [1017, 222] on button "»" at bounding box center [1006, 213] width 22 height 22
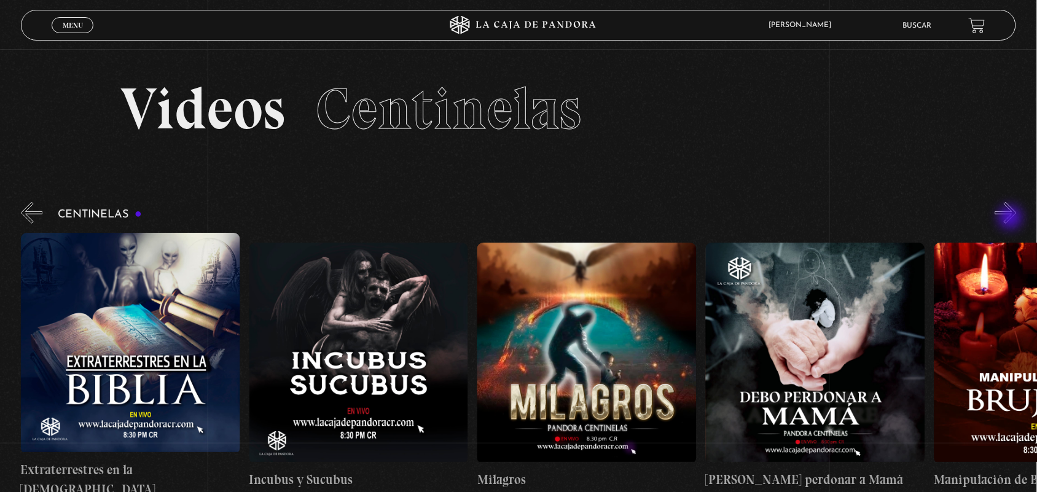
click at [1012, 219] on button "»" at bounding box center [1006, 213] width 22 height 22
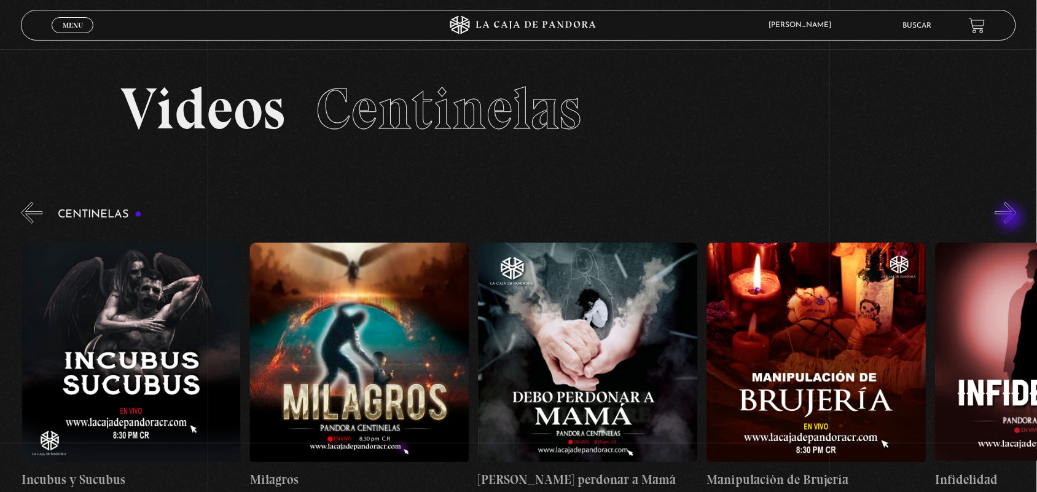
click at [1012, 219] on button "»" at bounding box center [1006, 213] width 22 height 22
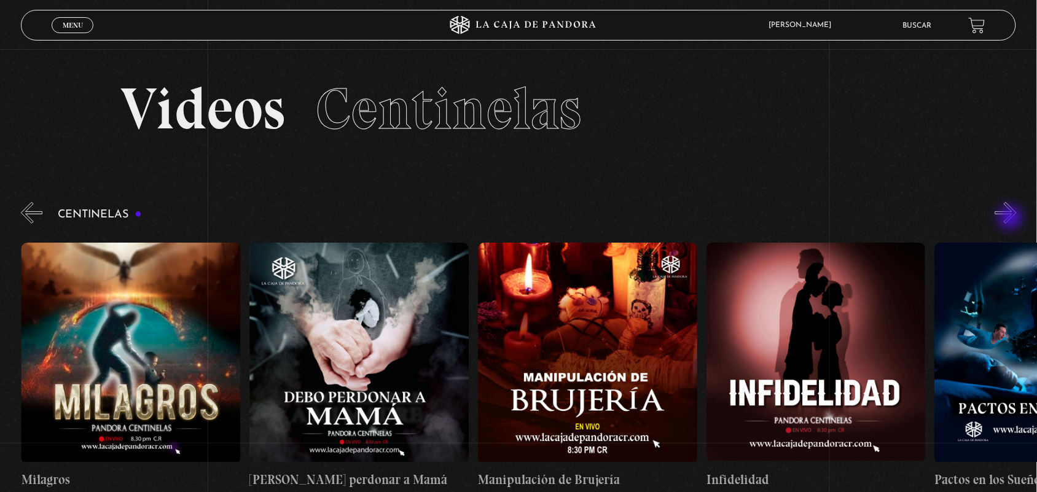
click at [1012, 219] on button "»" at bounding box center [1006, 213] width 22 height 22
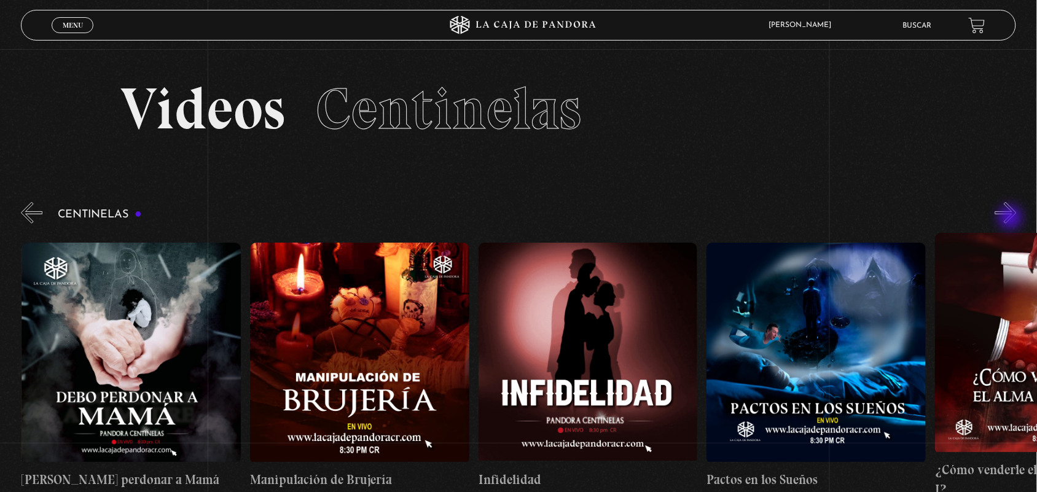
click at [1012, 219] on button "»" at bounding box center [1006, 213] width 22 height 22
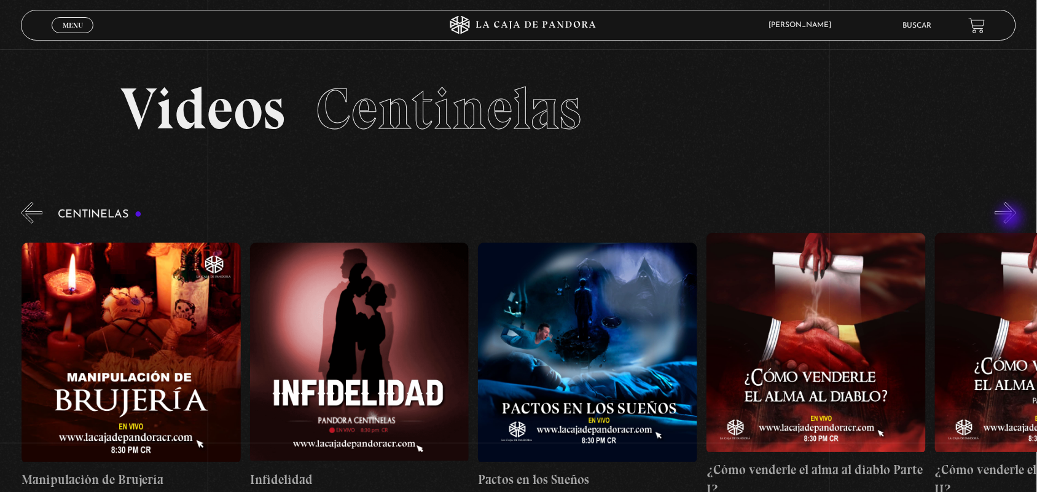
click at [1012, 219] on button "»" at bounding box center [1006, 213] width 22 height 22
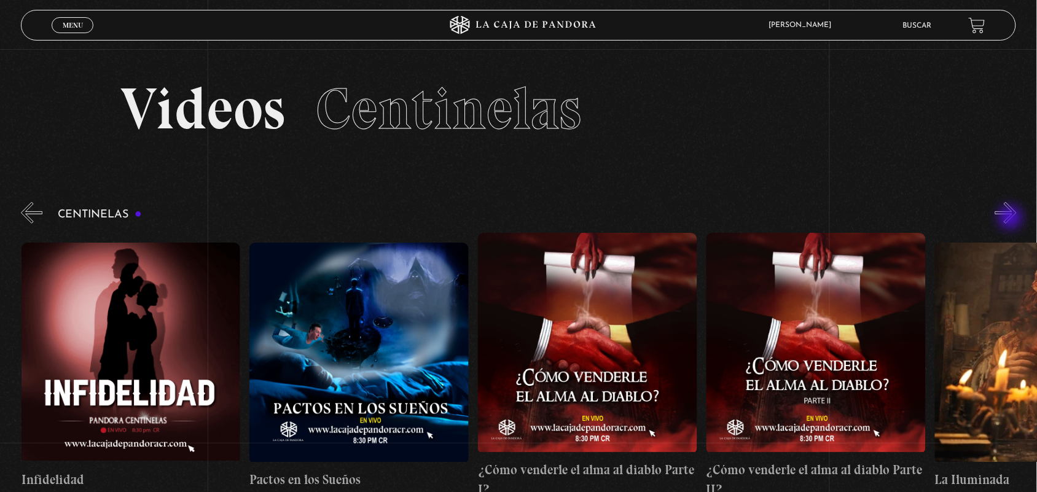
click at [1012, 219] on button "»" at bounding box center [1006, 213] width 22 height 22
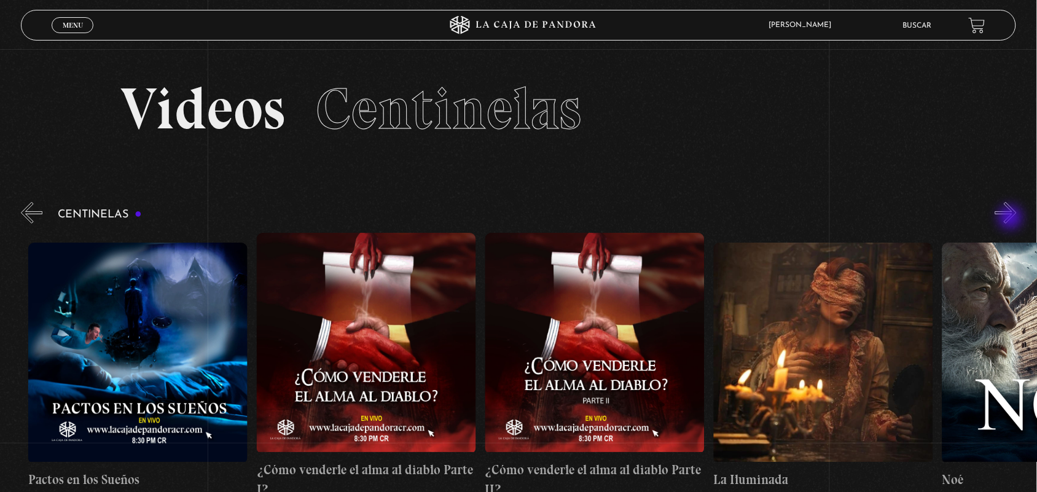
click at [1012, 219] on button "»" at bounding box center [1006, 213] width 22 height 22
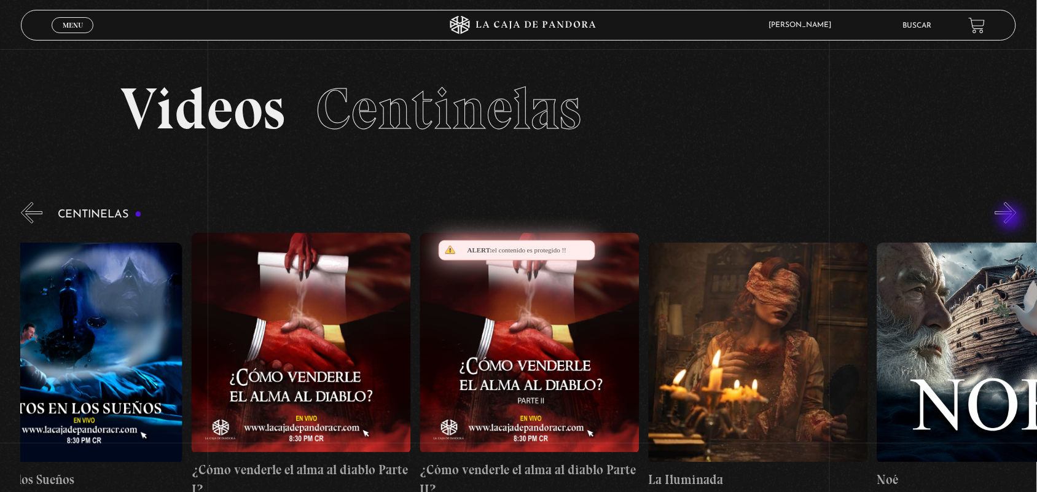
click at [1012, 219] on button "»" at bounding box center [1006, 213] width 22 height 22
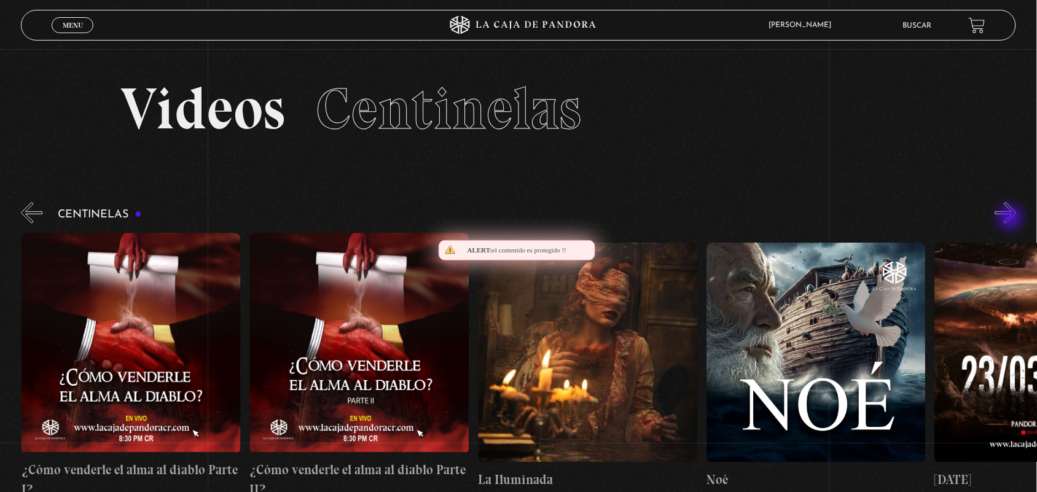
click at [1012, 219] on button "»" at bounding box center [1006, 213] width 22 height 22
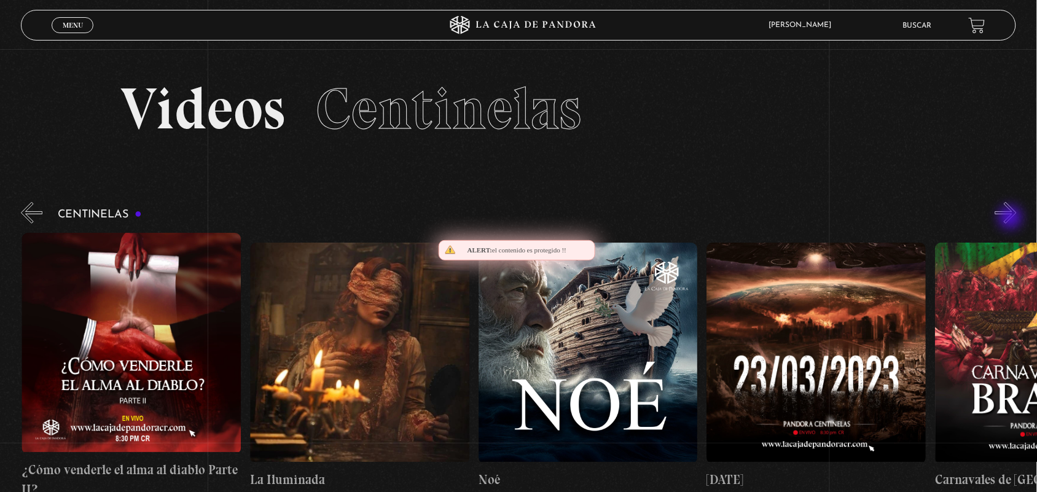
click at [1012, 219] on button "»" at bounding box center [1006, 213] width 22 height 22
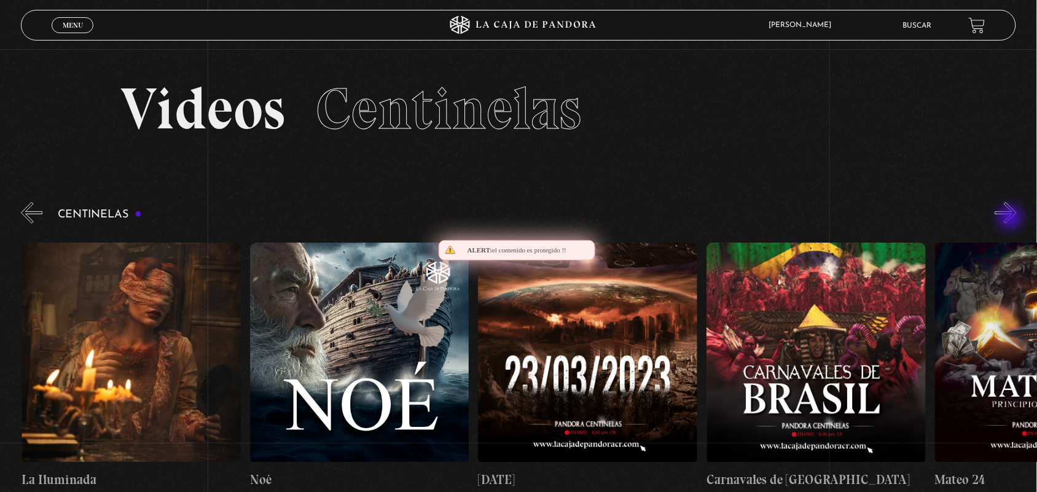
click at [1012, 219] on button "»" at bounding box center [1006, 213] width 22 height 22
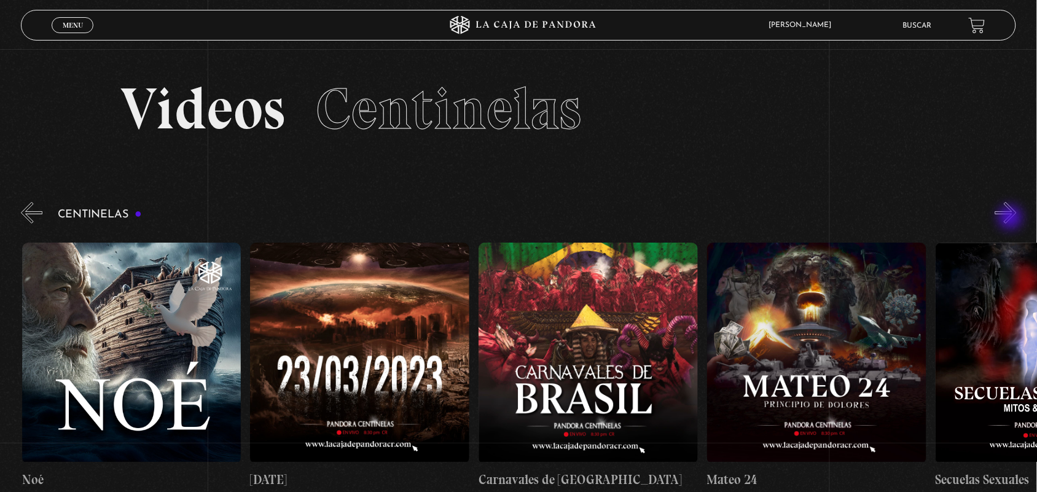
click at [1012, 219] on button "»" at bounding box center [1006, 213] width 22 height 22
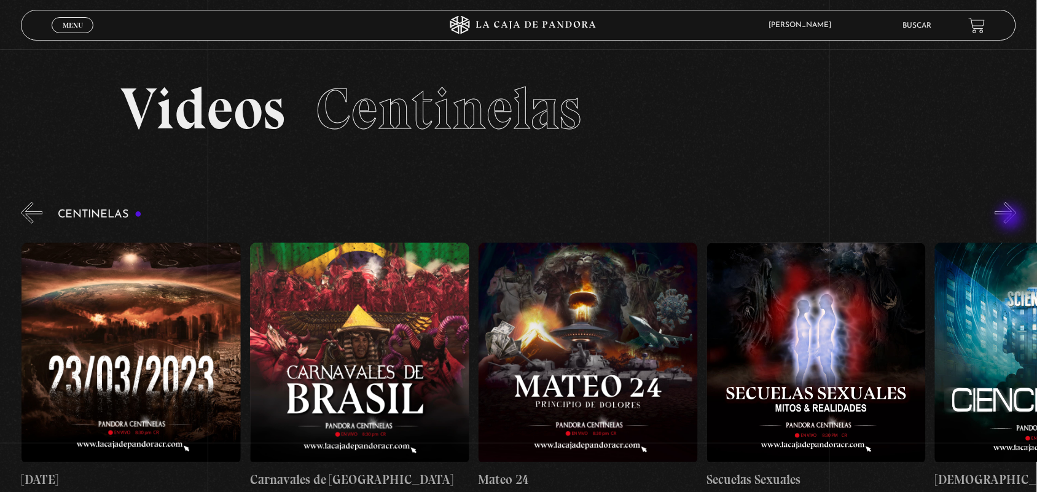
scroll to position [0, 9821]
click at [1012, 219] on button "»" at bounding box center [1006, 213] width 22 height 22
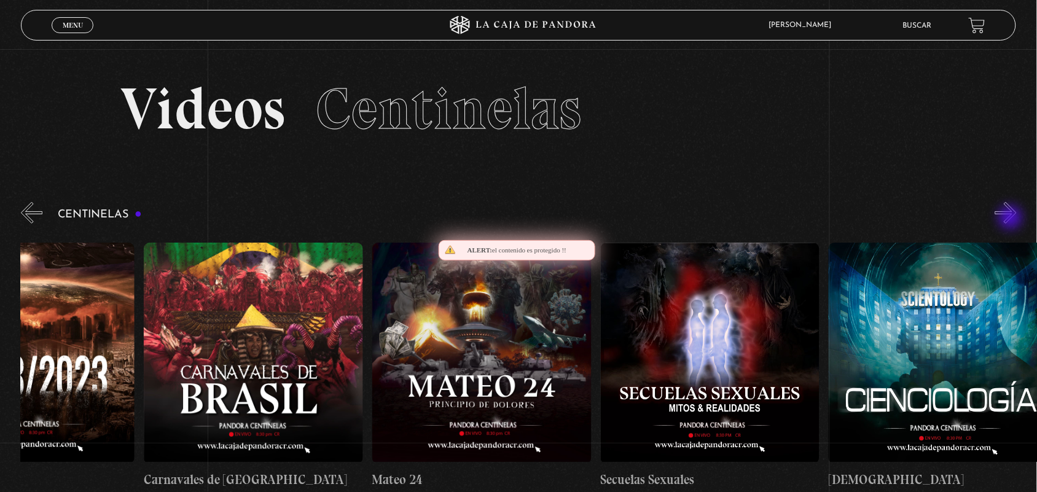
click at [1012, 219] on button "»" at bounding box center [1006, 213] width 22 height 22
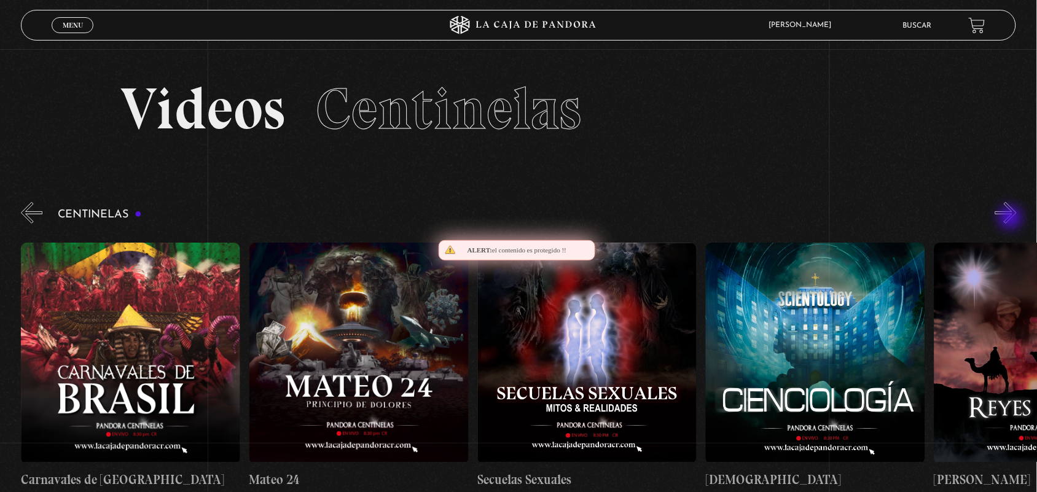
click at [1012, 219] on button "»" at bounding box center [1006, 213] width 22 height 22
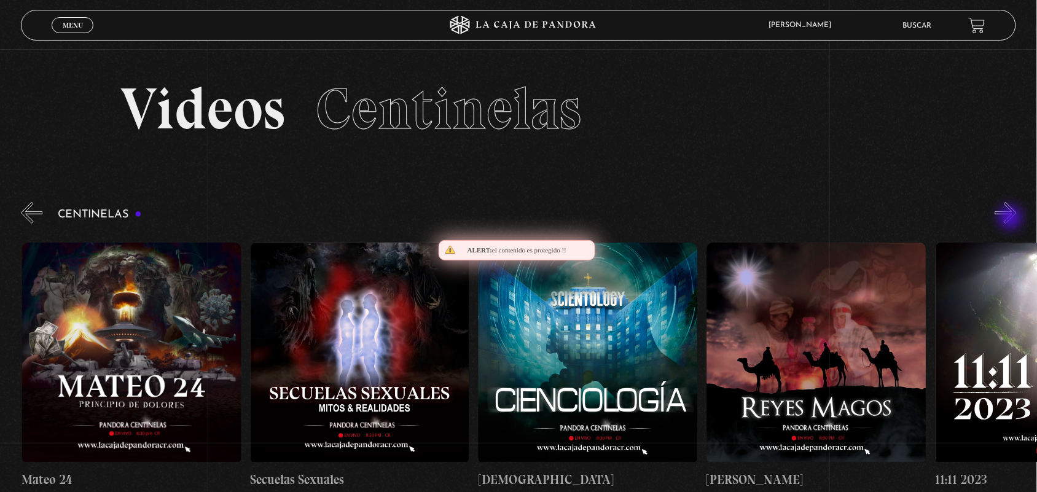
click at [1012, 219] on button "»" at bounding box center [1006, 213] width 22 height 22
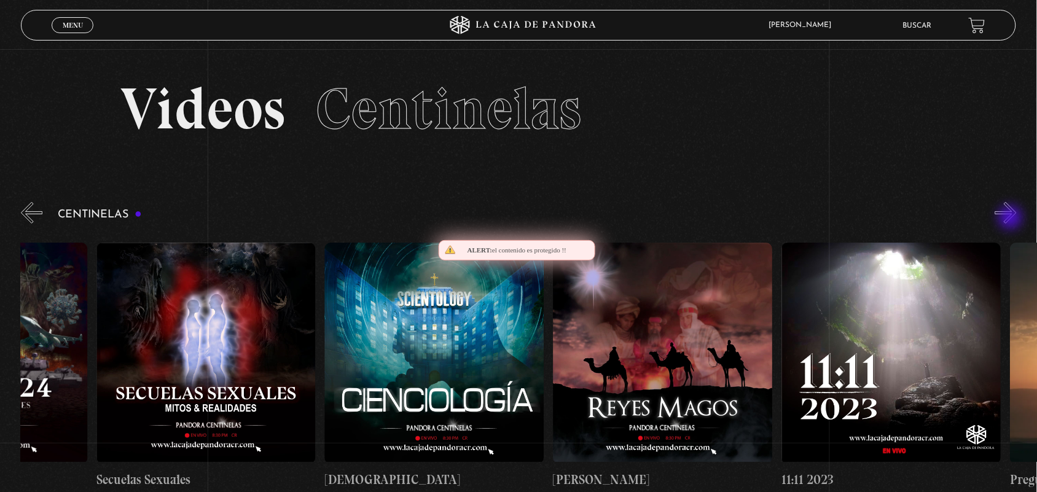
click at [1012, 219] on button "»" at bounding box center [1006, 213] width 22 height 22
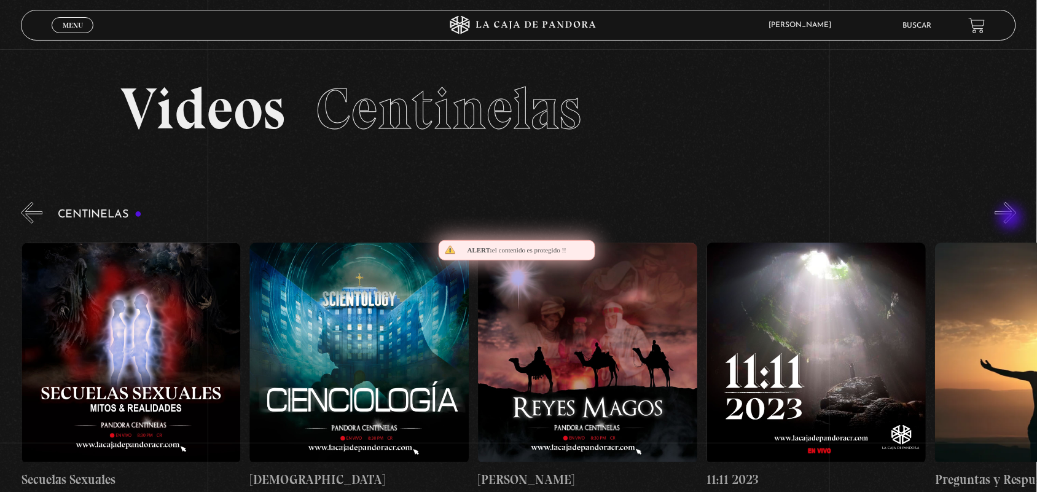
click at [1012, 219] on button "»" at bounding box center [1006, 213] width 22 height 22
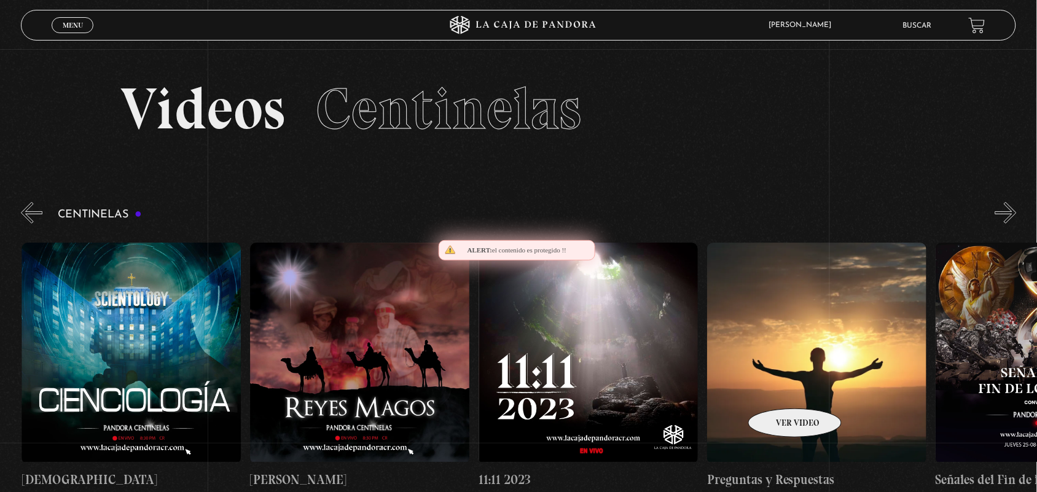
click at [779, 390] on figure at bounding box center [816, 353] width 219 height 221
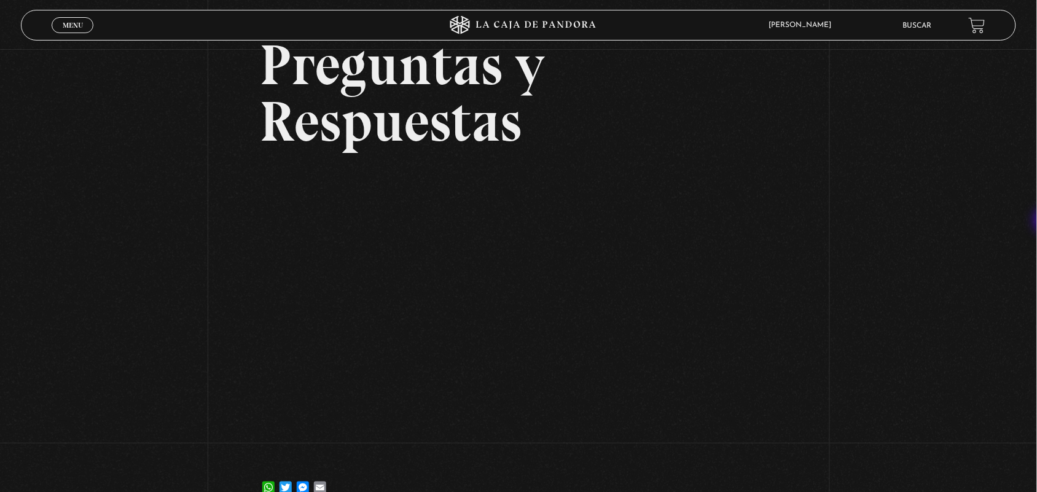
scroll to position [89, 0]
